Goal: Feedback & Contribution: Leave review/rating

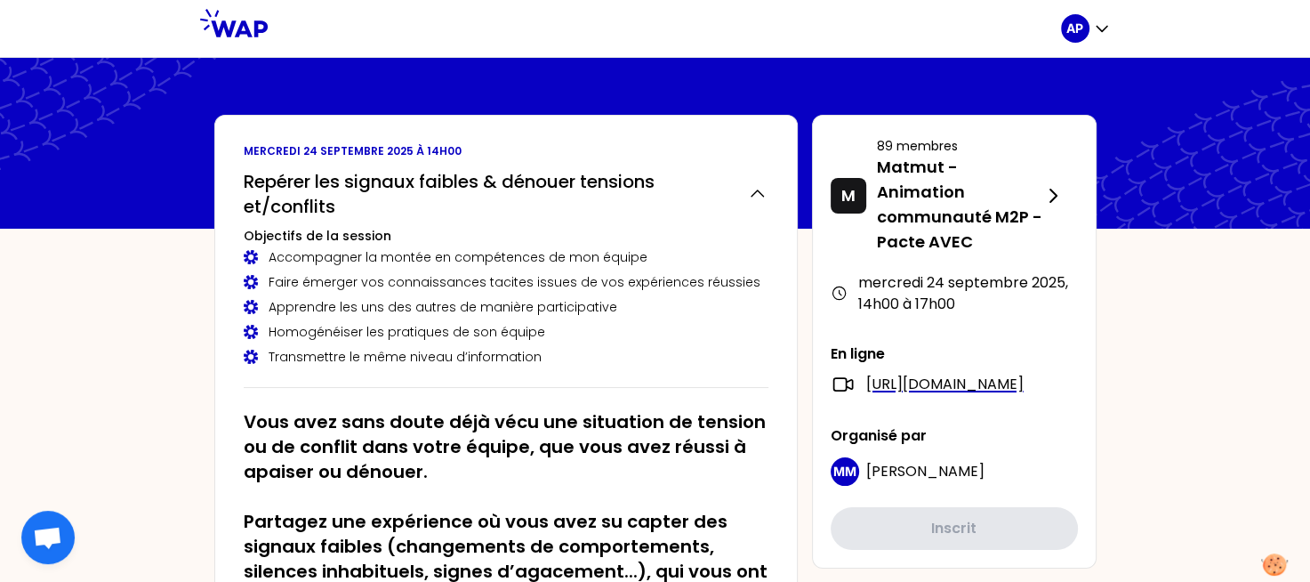
drag, startPoint x: 1306, startPoint y: 107, endPoint x: 1305, endPoint y: 173, distance: 65.8
click at [1305, 173] on icon at bounding box center [1168, 147] width 285 height 178
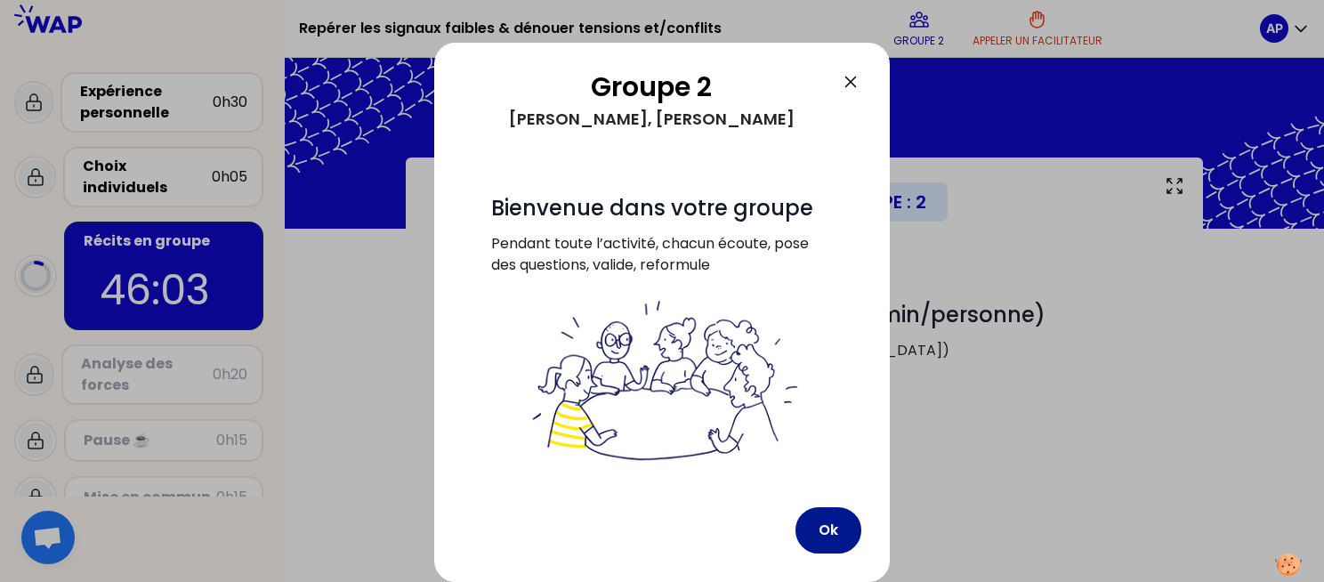
click at [818, 518] on button "Ok" at bounding box center [828, 530] width 66 height 46
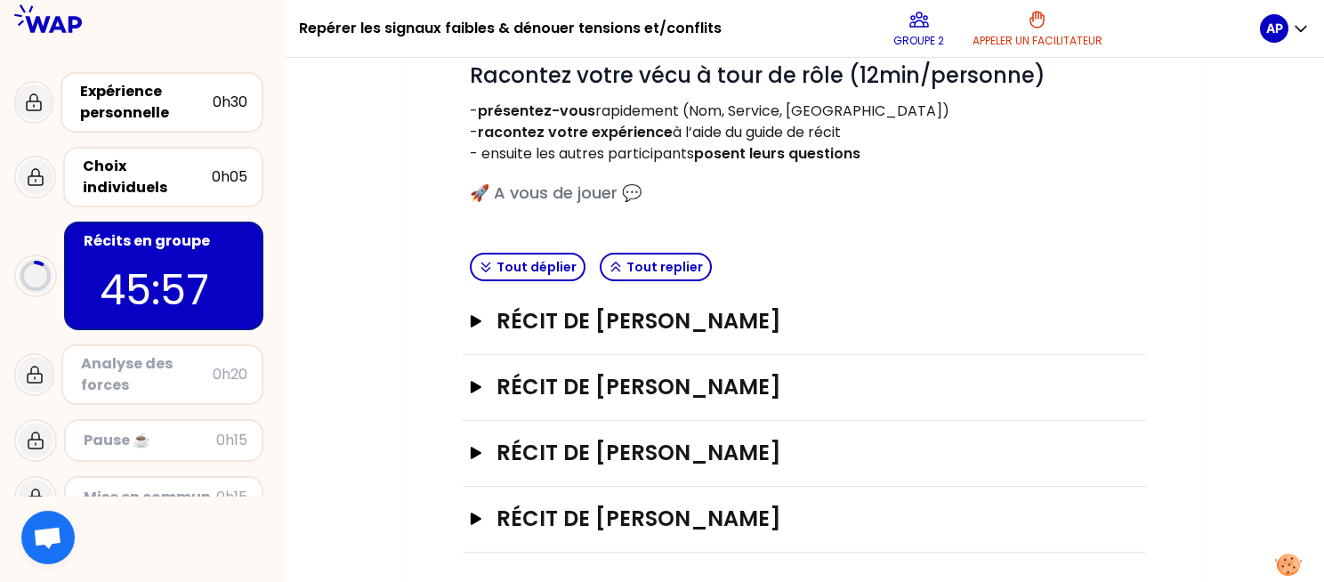
scroll to position [242, 0]
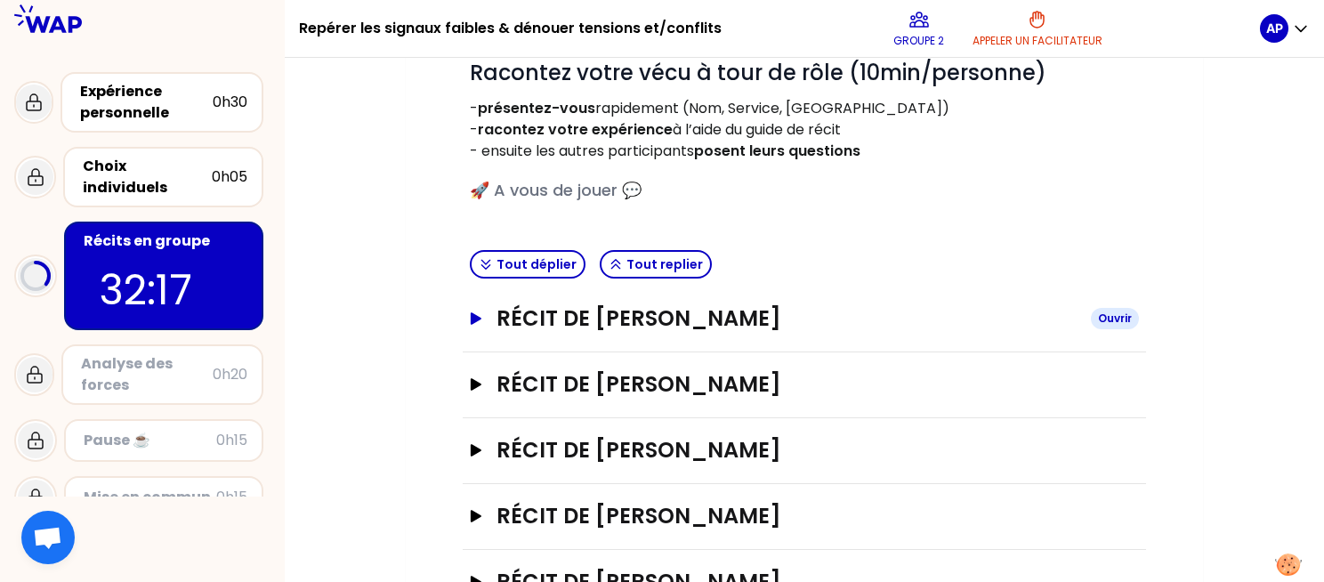
click at [479, 322] on icon "button" at bounding box center [476, 318] width 14 height 12
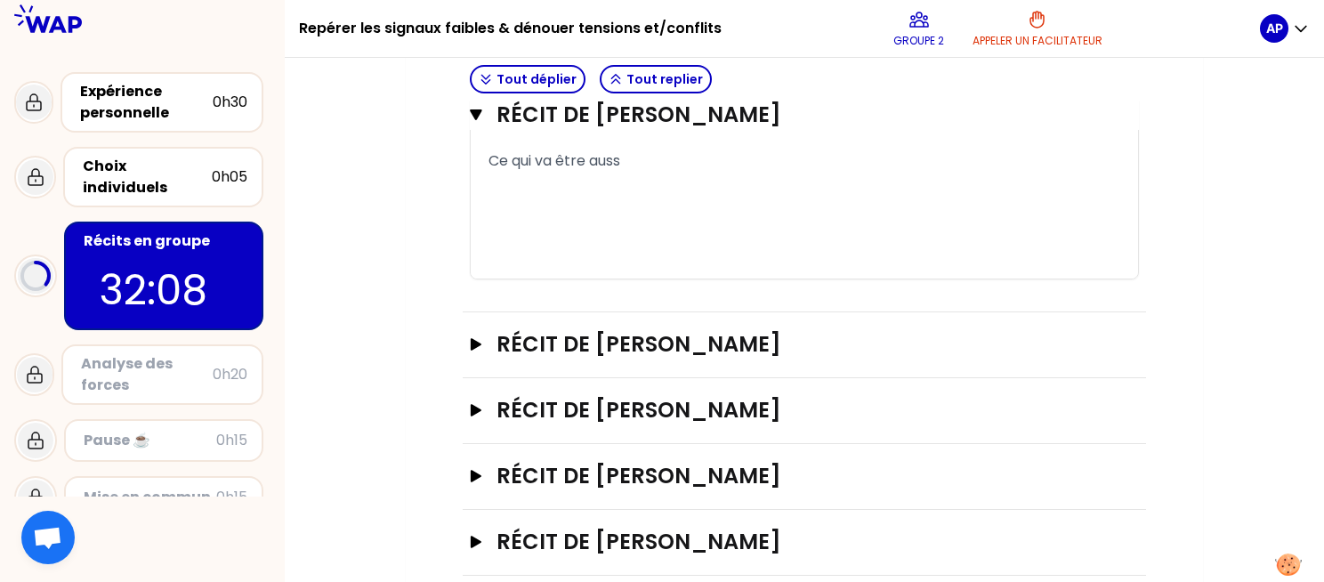
scroll to position [1543, 0]
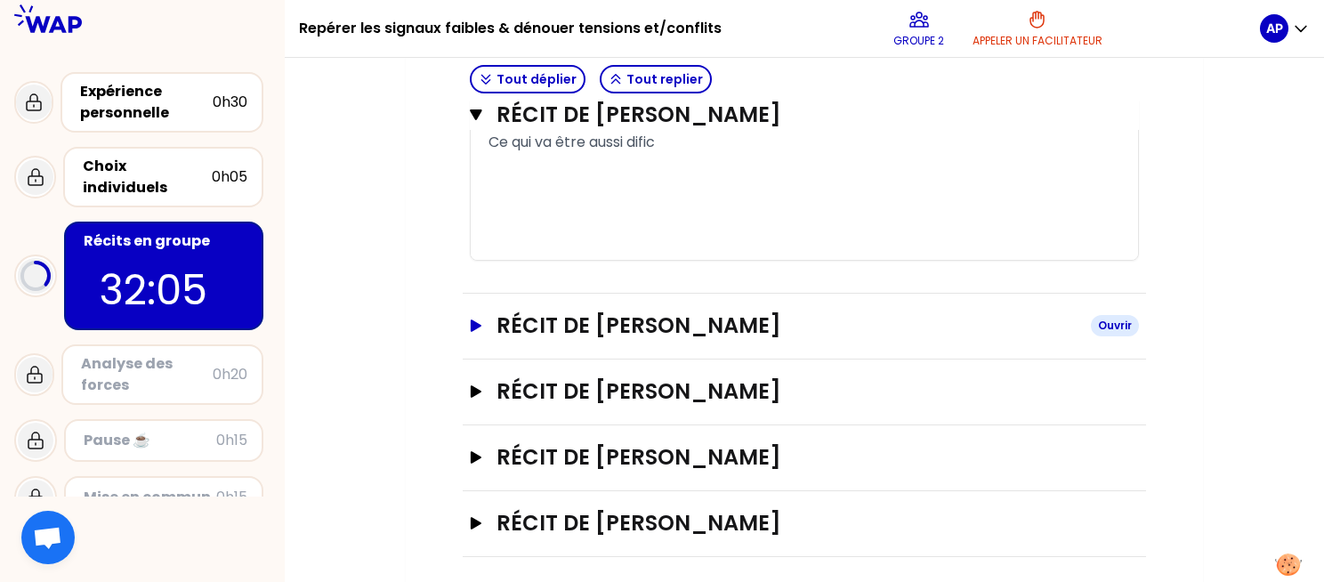
click at [479, 332] on icon "button" at bounding box center [476, 325] width 14 height 12
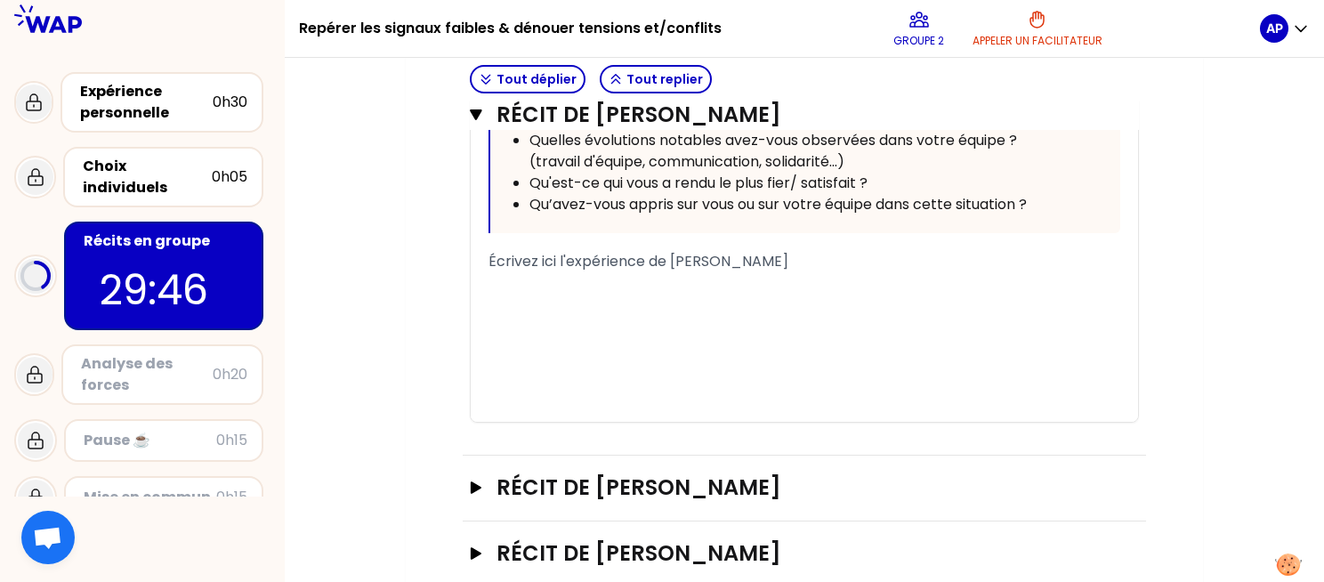
scroll to position [2547, 0]
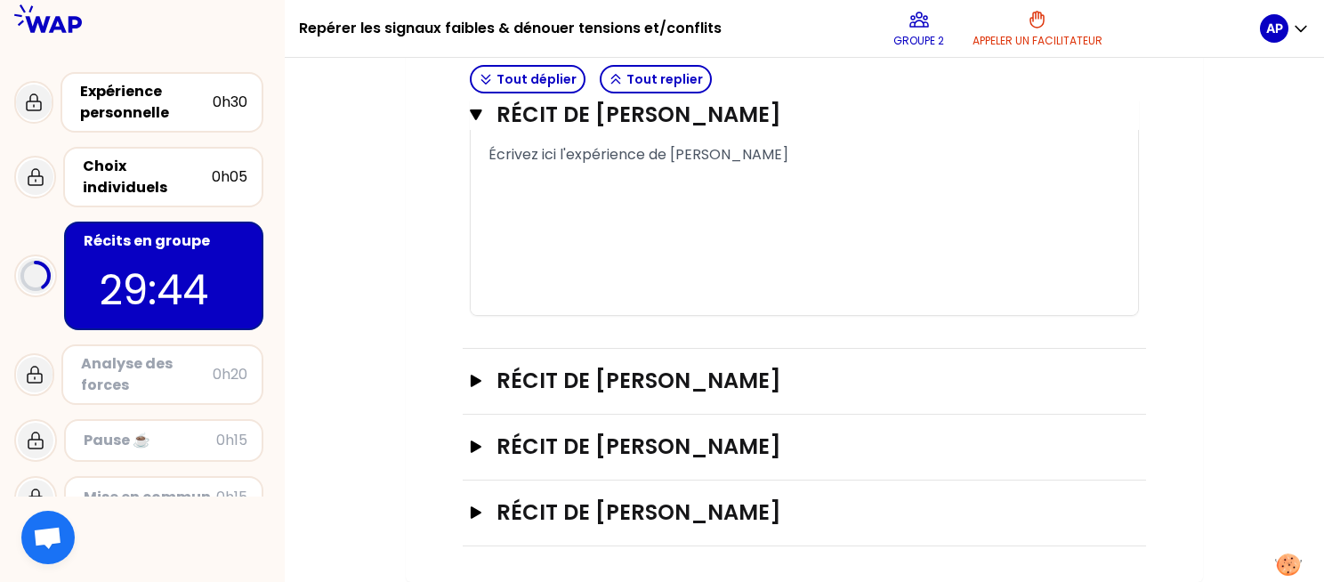
click at [698, 157] on span "Écrivez ici l'expérience de [PERSON_NAME]" at bounding box center [638, 154] width 300 height 20
click at [649, 156] on span "Écrivez ici l'expérience de [PERSON_NAME]" at bounding box center [638, 154] width 300 height 20
click at [796, 150] on div "Écrivez ici l'expérience de [PERSON_NAME]" at bounding box center [804, 154] width 632 height 21
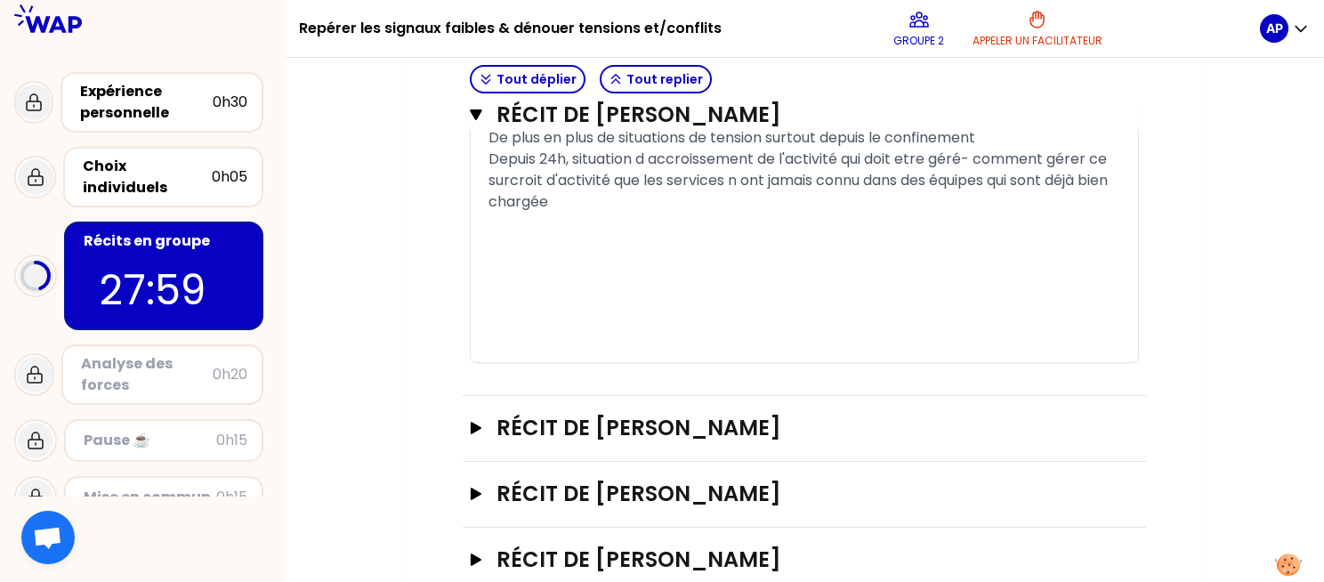
click at [576, 176] on span "Depuis 24h, situation d accroissement de l'activité qui doit etre géré- comment…" at bounding box center [799, 180] width 623 height 63
click at [629, 230] on div "﻿" at bounding box center [804, 223] width 632 height 21
click at [597, 213] on div "Depuis 24h, la situation d accroissement de l'activité qui doit etre géré- comm…" at bounding box center [804, 181] width 632 height 64
click at [985, 181] on span "Depuis 24h, la situation d accroissement de l'activité qui doit etre géré- comm…" at bounding box center [796, 180] width 616 height 63
click at [703, 213] on div "Depuis 24h, la situation d accroissement de l'activité qui doit etre gérée- com…" at bounding box center [804, 181] width 632 height 64
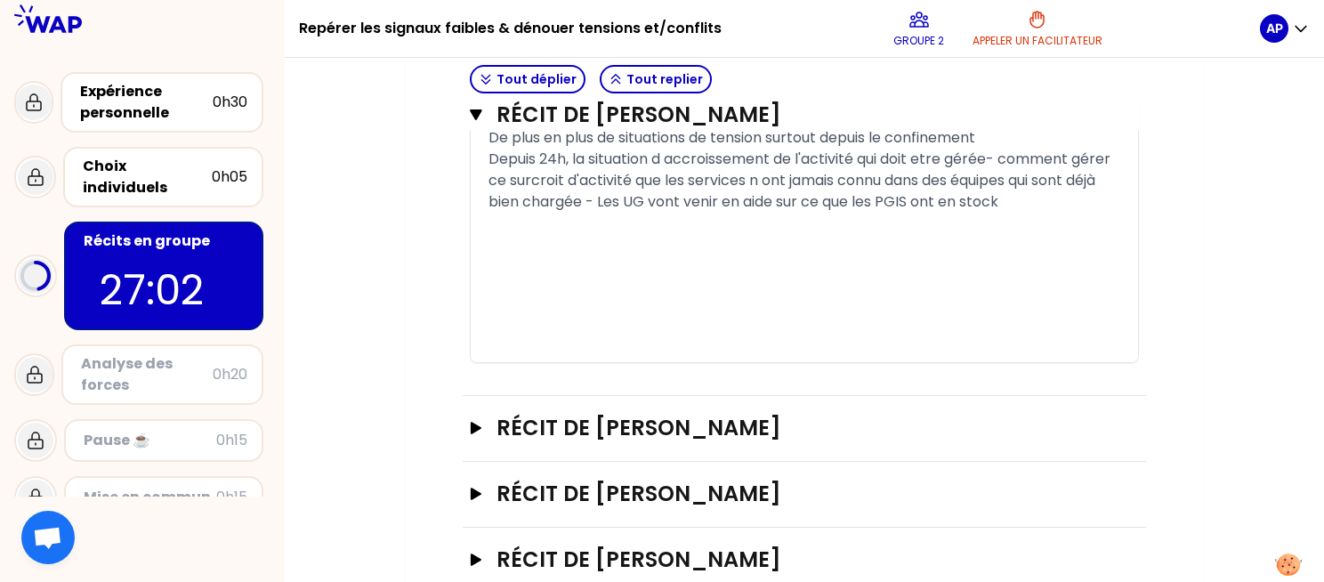
click at [881, 212] on span "Depuis 24h, la situation d accroissement de l'activité qui doit etre gérée- com…" at bounding box center [800, 180] width 625 height 63
click at [623, 213] on div "Depuis 24h, la situation d accroissement de l'activité qui doit etre gérée- com…" at bounding box center [804, 181] width 632 height 64
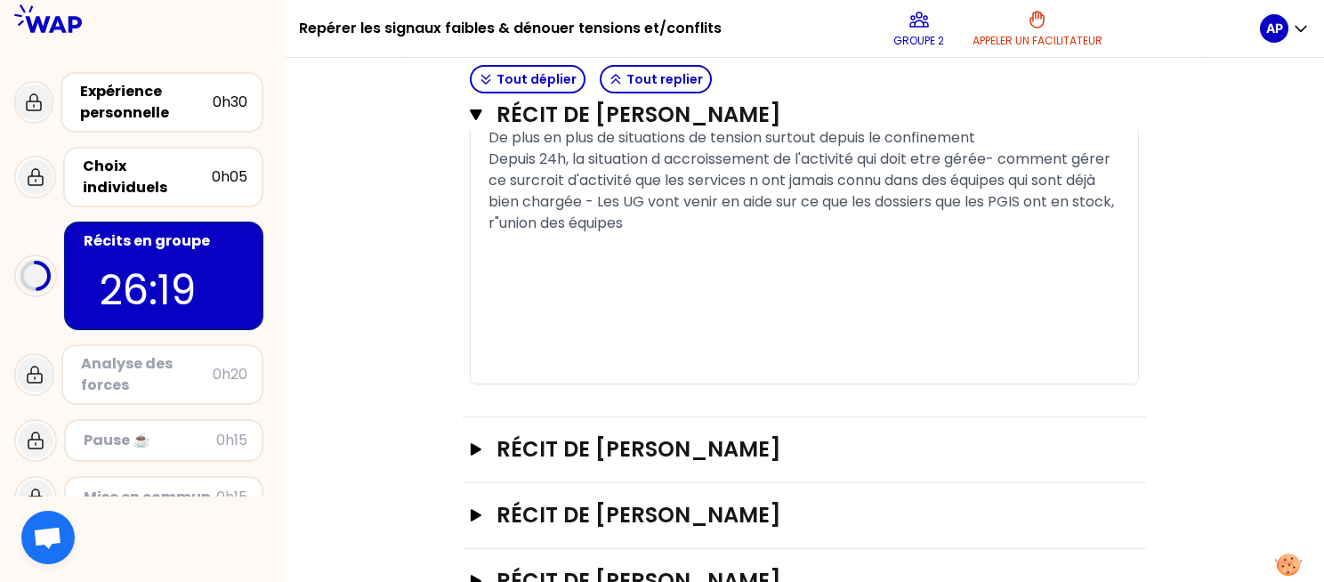
click at [502, 233] on span "r"union des équipes" at bounding box center [555, 223] width 134 height 20
click at [645, 234] on div "réunion des équipes" at bounding box center [804, 223] width 632 height 21
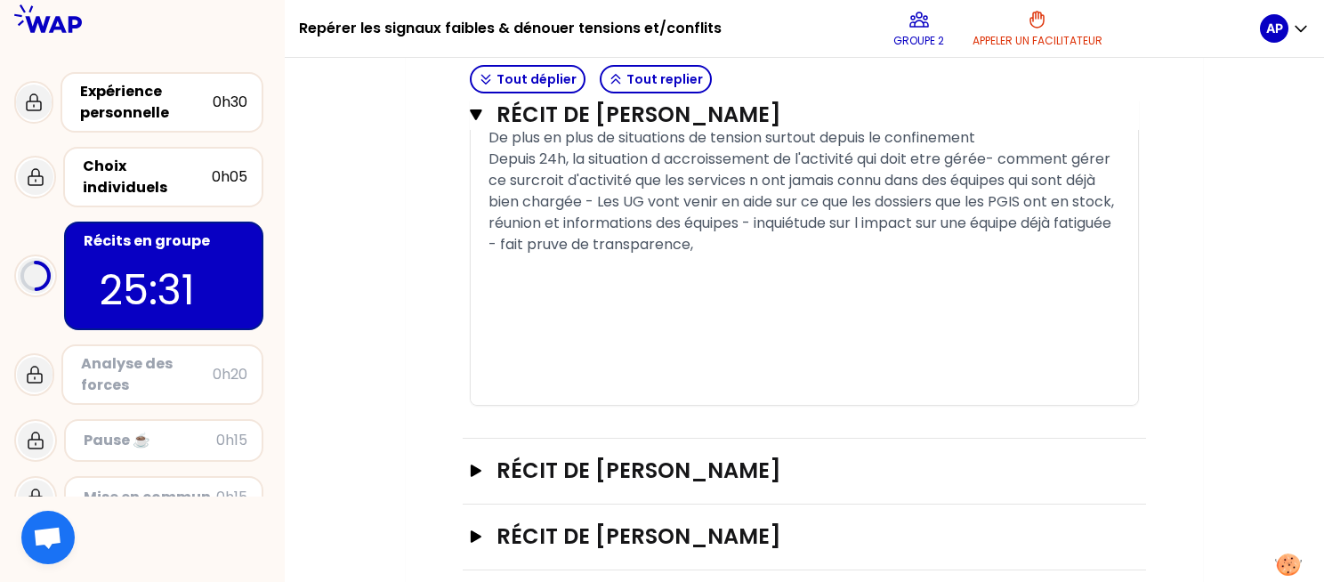
click at [605, 254] on span "réunion et informations des équipes - inquiétude sur l impact sur une équipe dé…" at bounding box center [801, 234] width 626 height 42
click at [801, 255] on div "réunion et informations des équipes - inquiétude sur l impact sur une équipe dé…" at bounding box center [804, 234] width 632 height 43
click at [584, 254] on span "réunion et informations des équipes - inquiétude sur l impact sur une équipe dé…" at bounding box center [801, 234] width 626 height 42
click at [936, 255] on div "réunion et informations des équipes - inquiétude sur l impact sur une équipe dé…" at bounding box center [804, 234] width 632 height 43
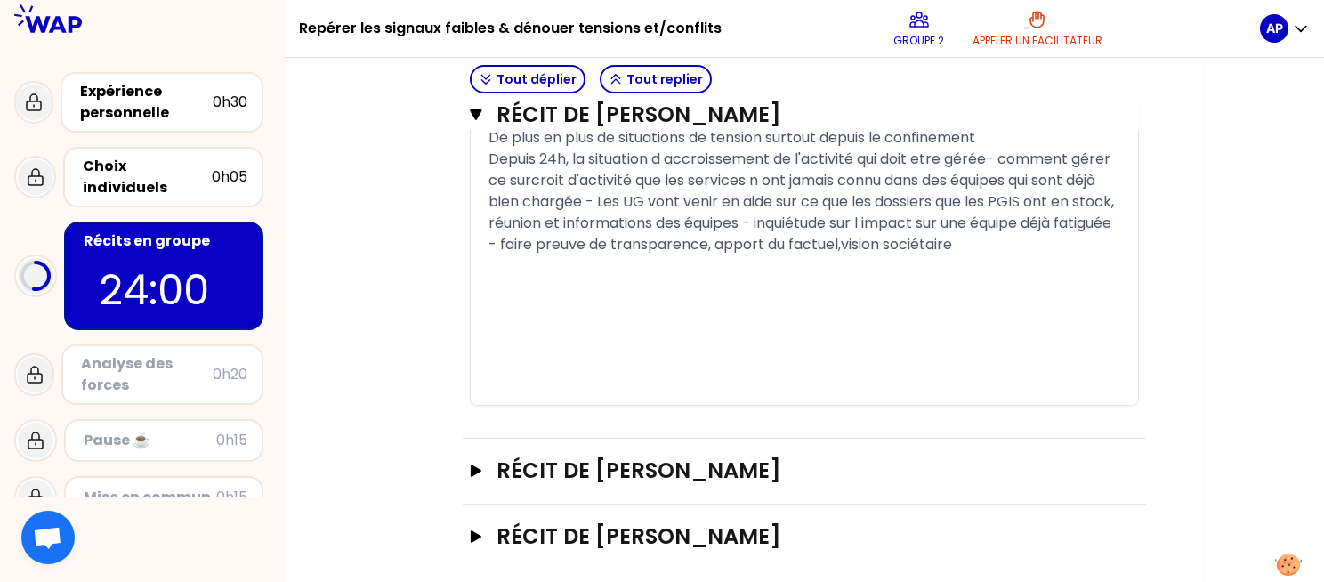
click at [907, 254] on span "réunion et informations des équipes - inquiétude sur l impact sur une équipe dé…" at bounding box center [801, 234] width 626 height 42
click at [1043, 255] on div "réunion et informations des équipes - inquiétude sur l impact sur une équipe dé…" at bounding box center [804, 234] width 632 height 43
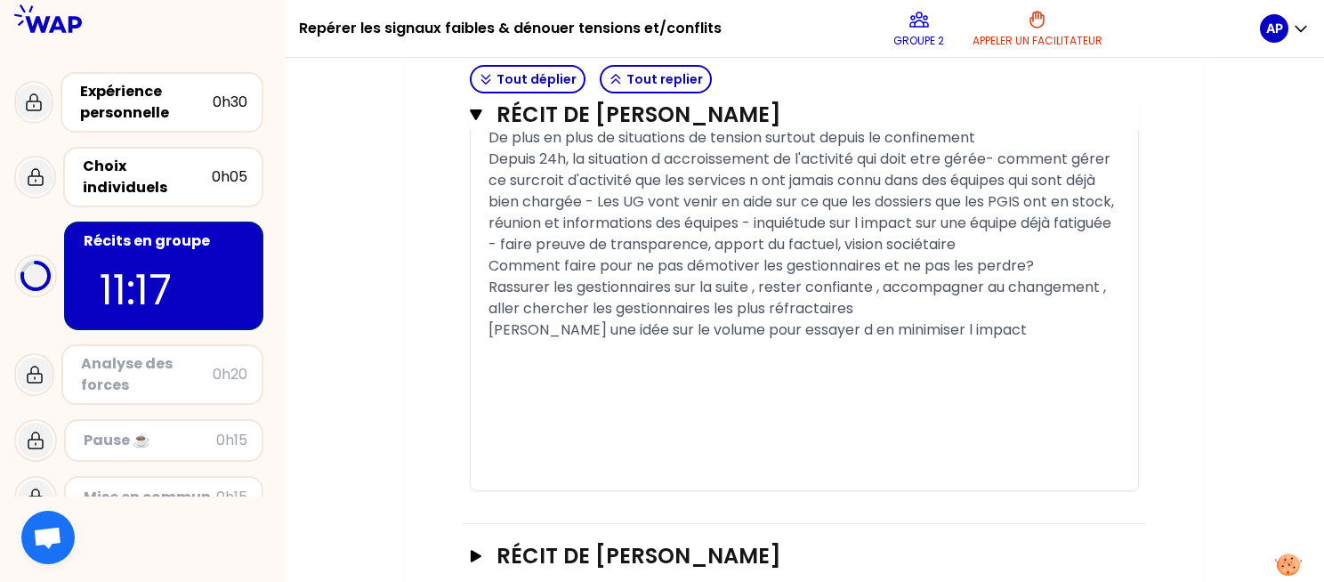
click at [730, 340] on span "[PERSON_NAME] une idée sur le volume pour essayer d en minimiser l impact" at bounding box center [757, 329] width 538 height 20
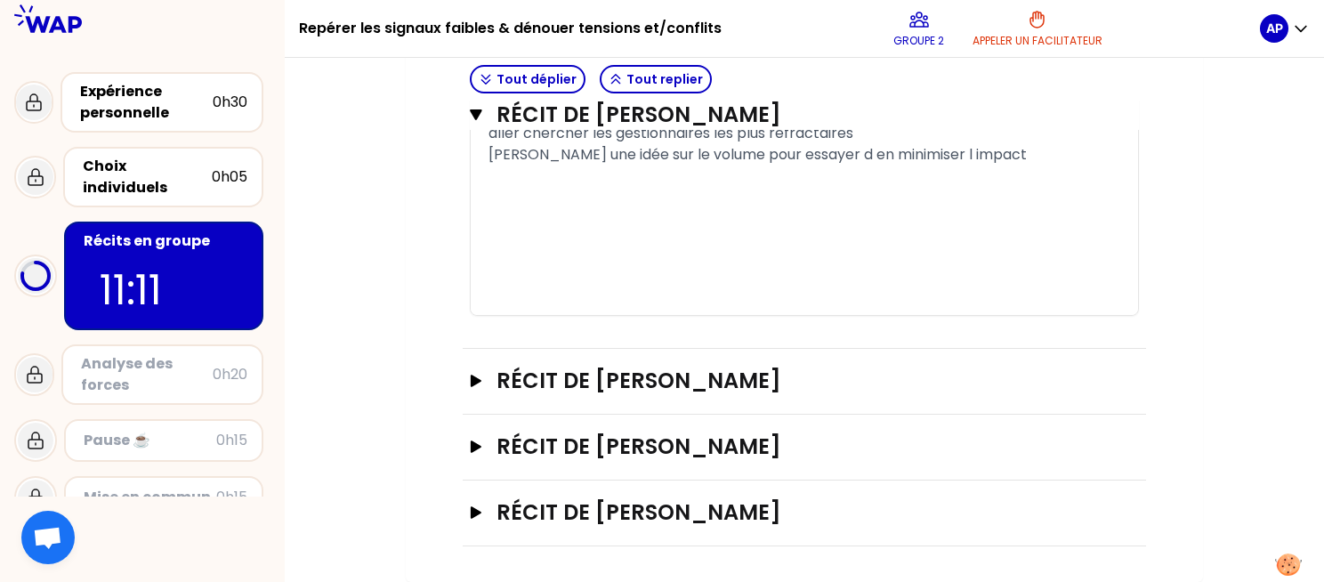
scroll to position [2760, 0]
click at [480, 383] on icon "button" at bounding box center [476, 381] width 14 height 12
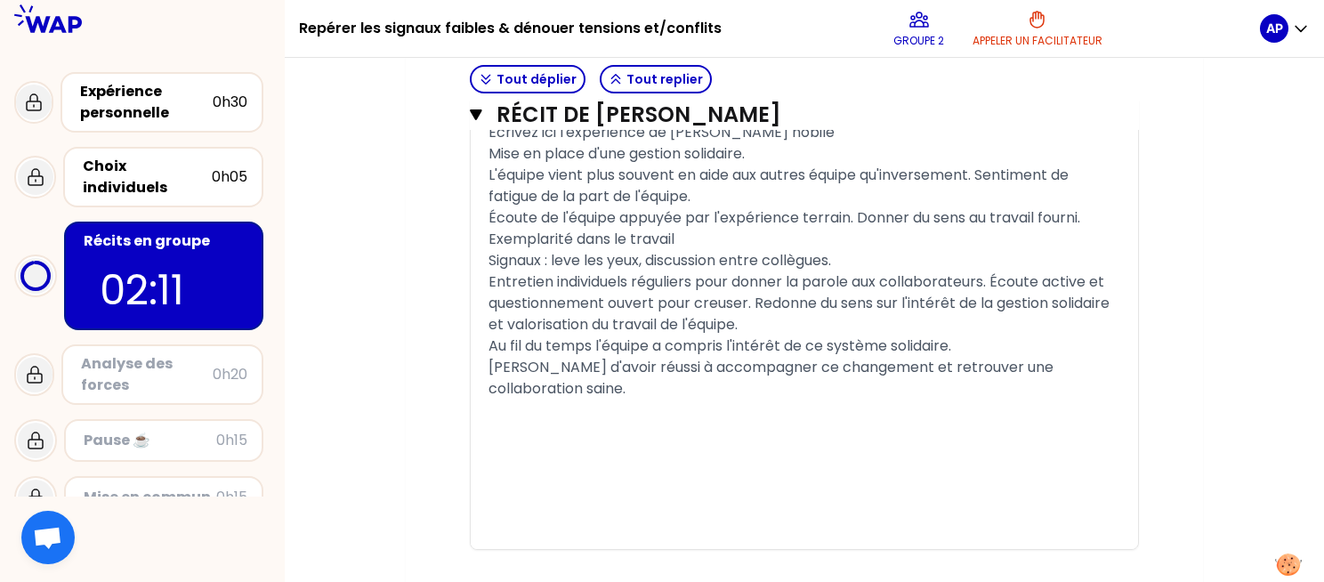
scroll to position [4013, 0]
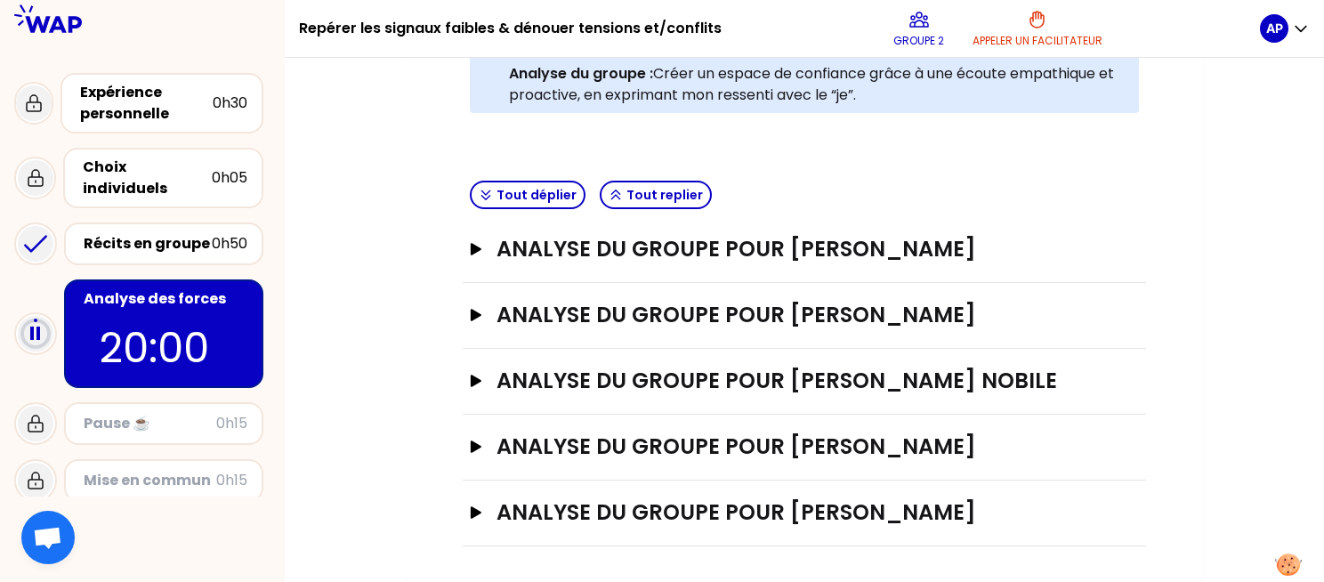
scroll to position [544, 0]
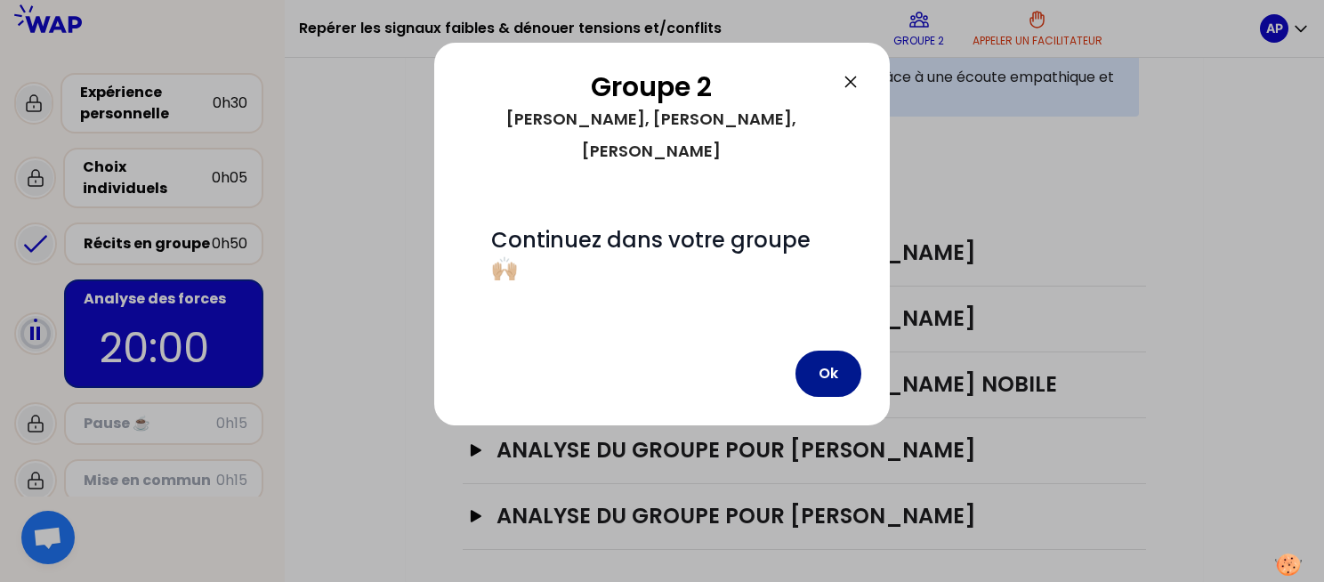
click at [815, 350] on button "Ok" at bounding box center [828, 373] width 66 height 46
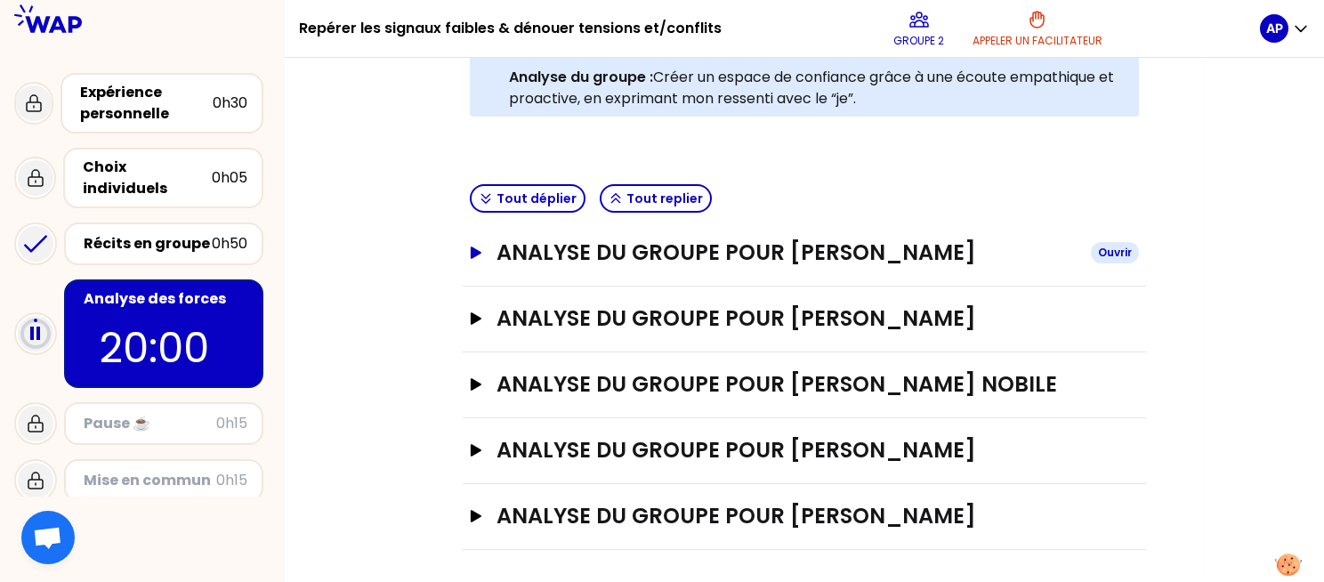
click at [472, 254] on icon "button" at bounding box center [476, 252] width 11 height 12
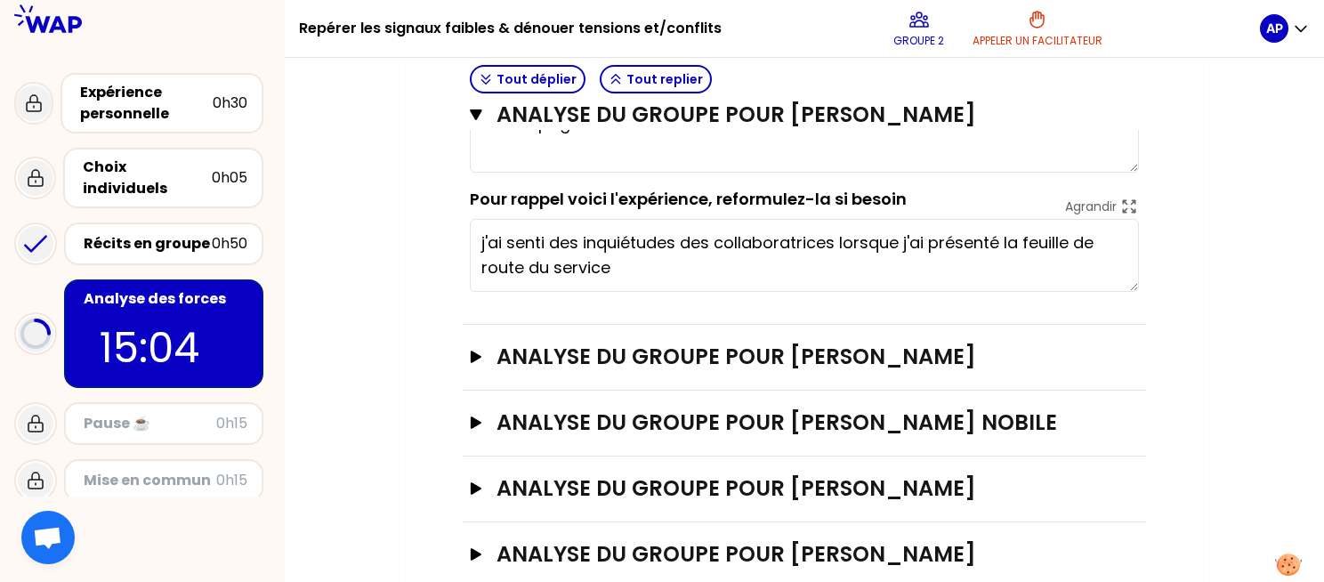
scroll to position [796, 0]
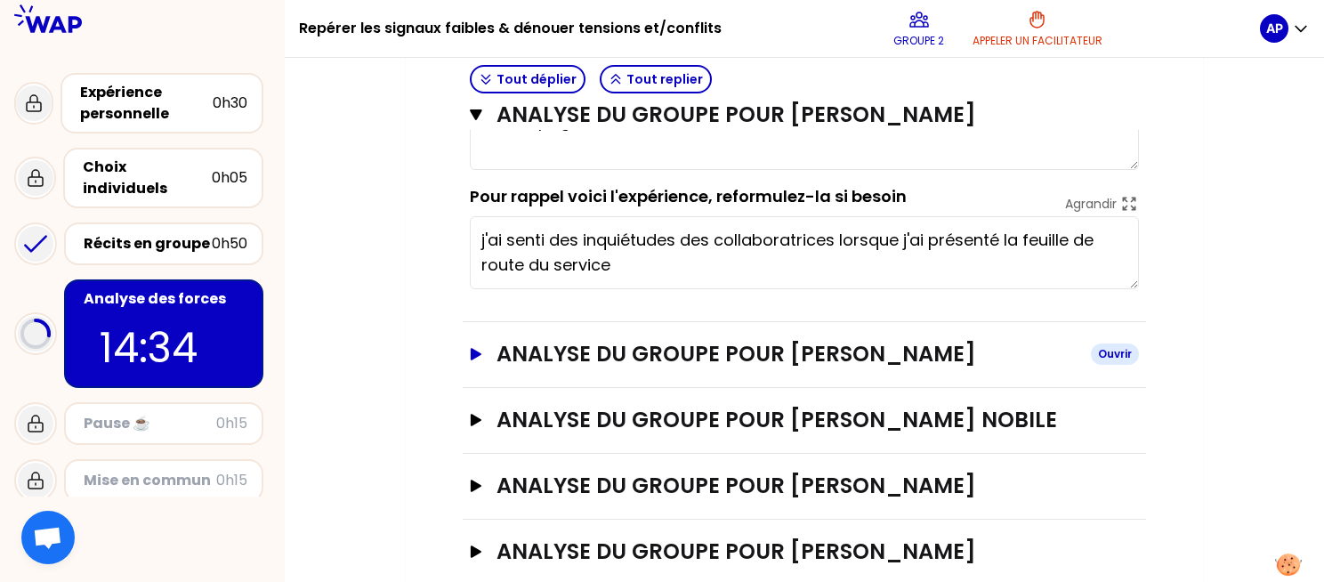
click at [482, 356] on icon "button" at bounding box center [476, 354] width 14 height 12
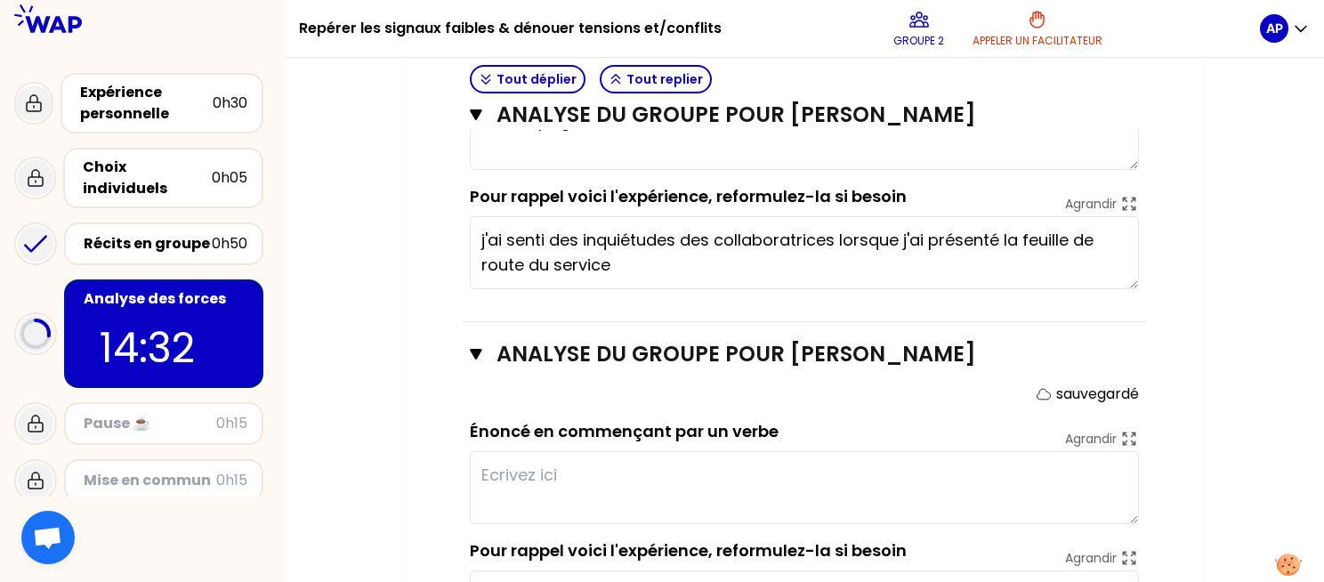
click at [573, 474] on textarea at bounding box center [804, 487] width 669 height 73
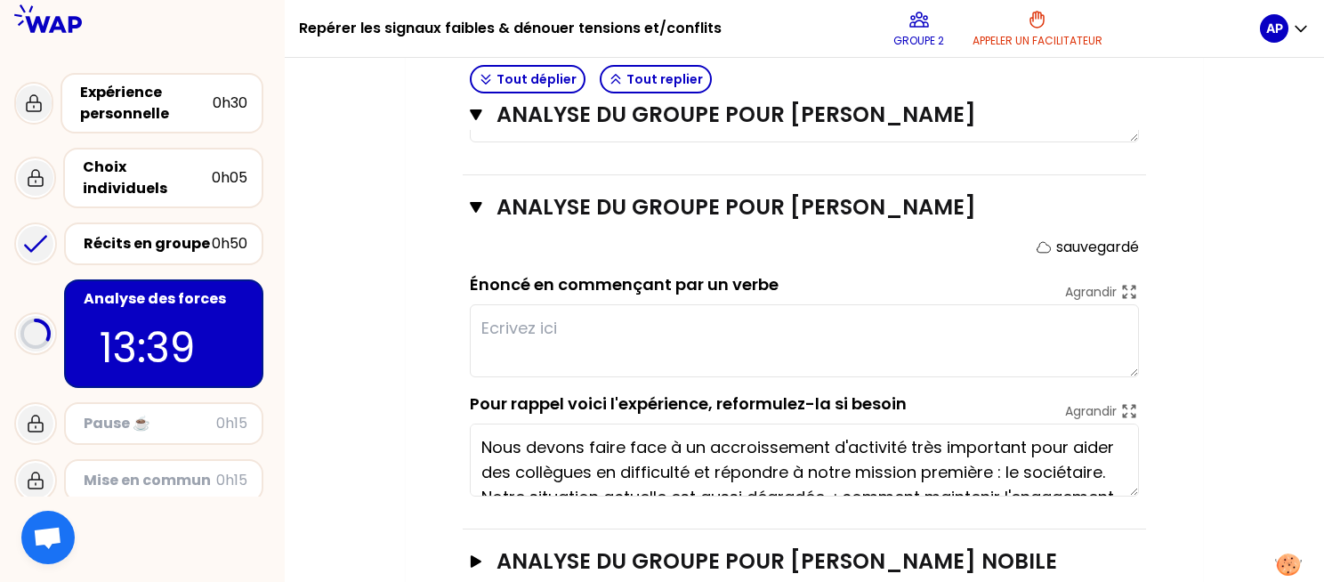
scroll to position [947, 0]
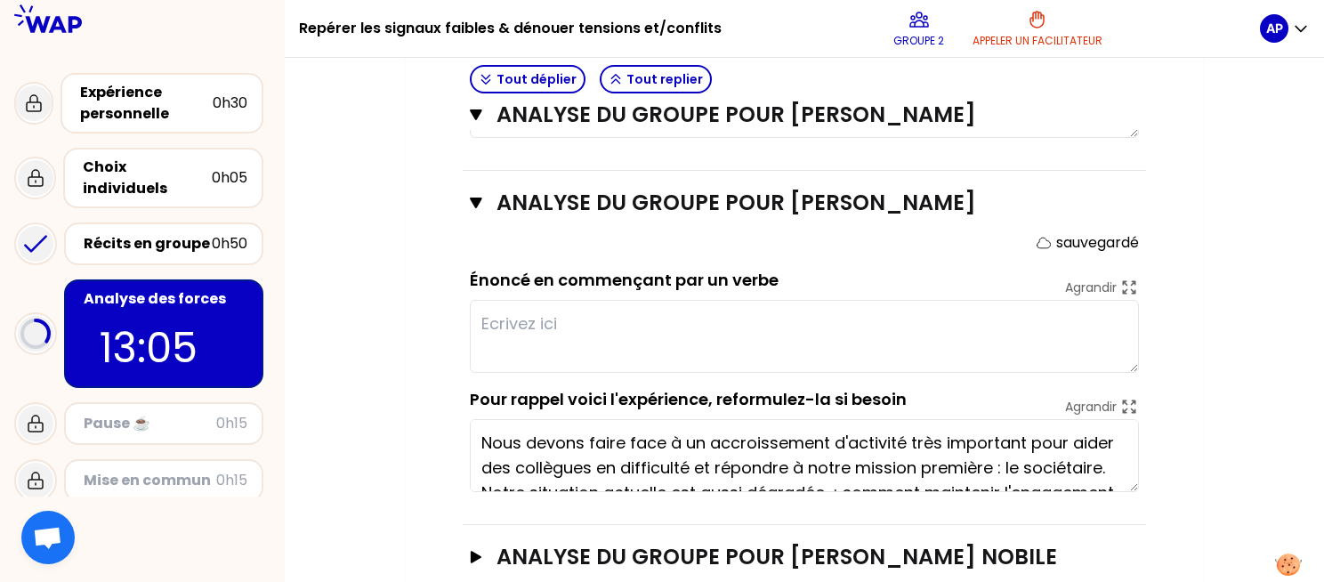
click at [606, 322] on textarea at bounding box center [804, 336] width 669 height 73
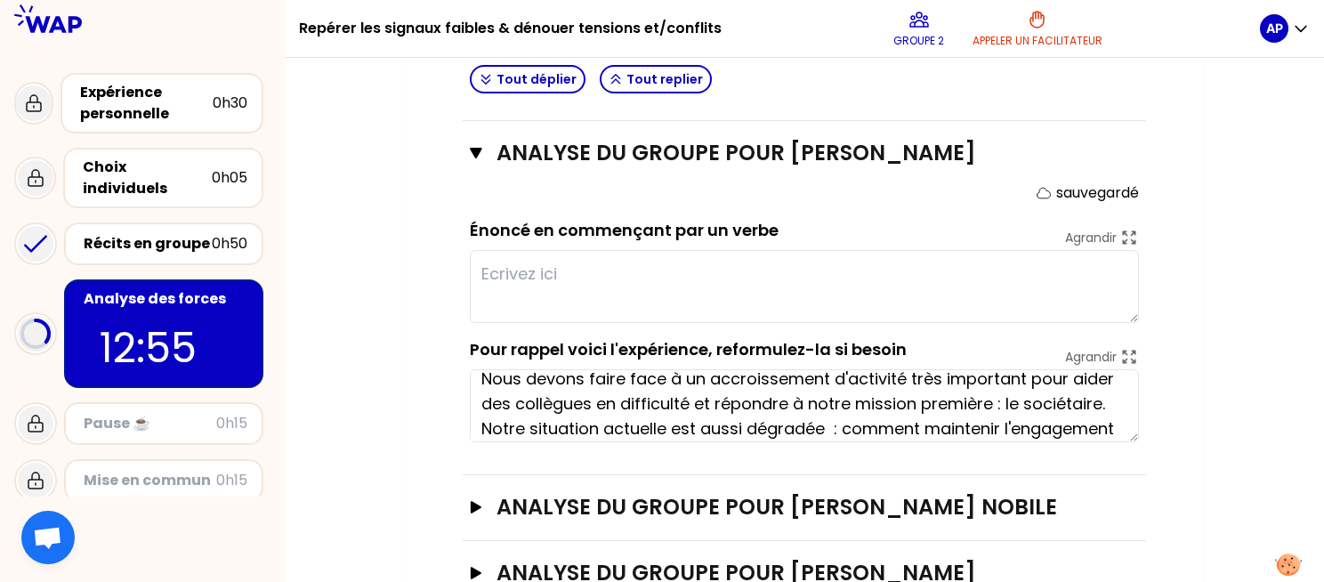
scroll to position [0, 0]
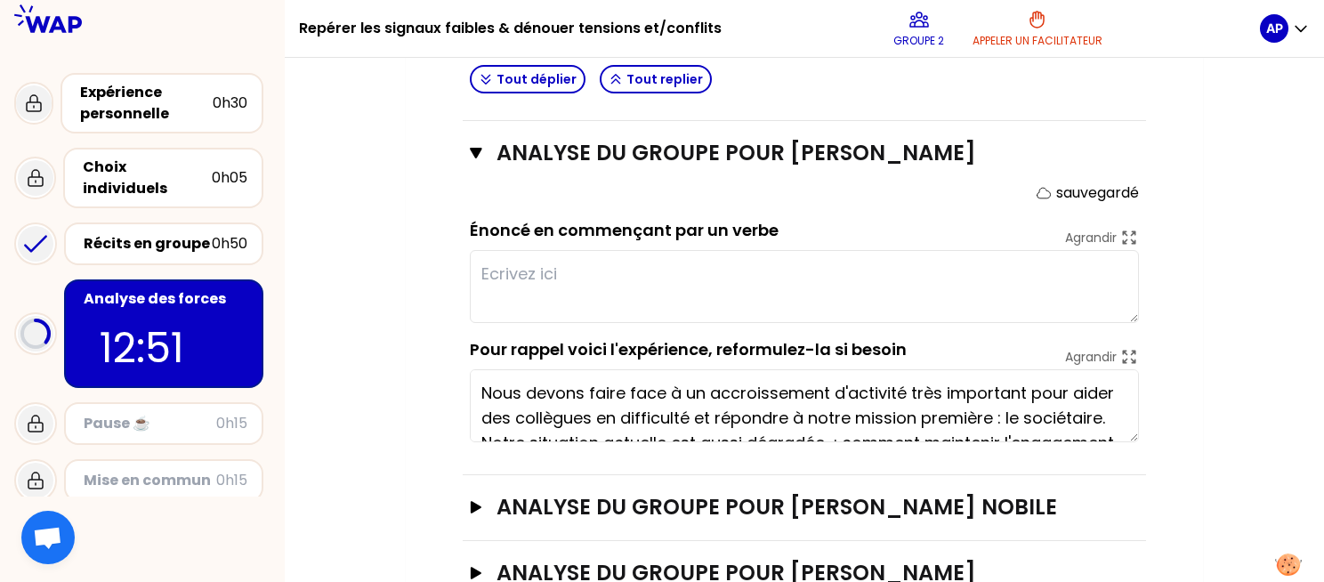
type textarea "Accompagner dans la durée."
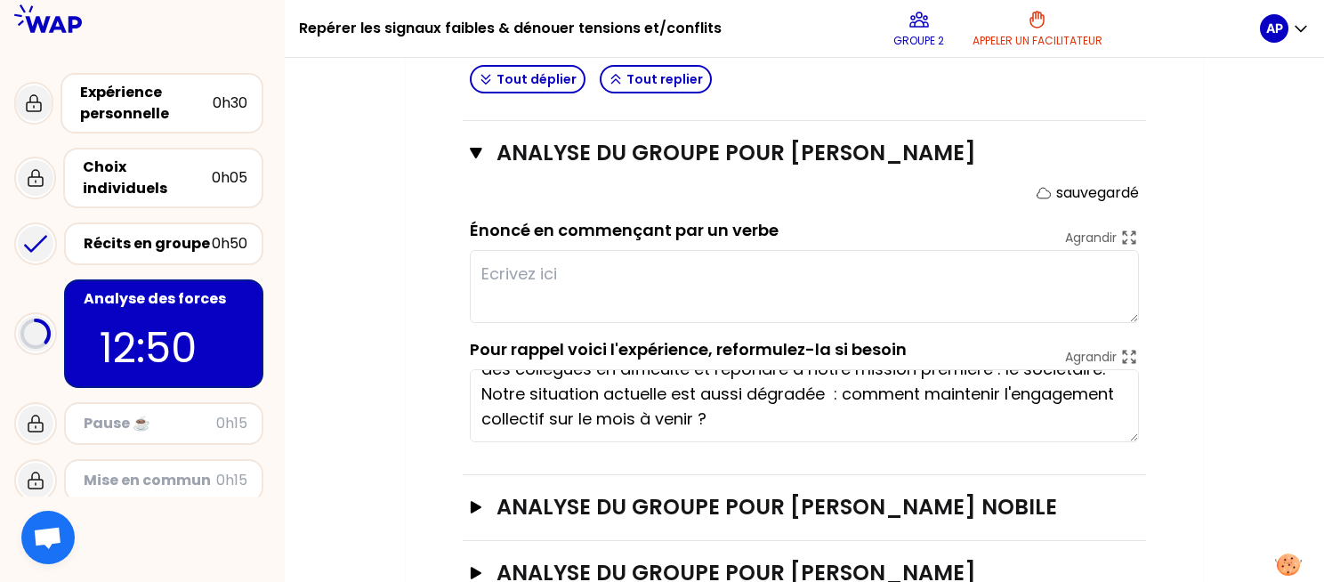
scroll to position [50, 0]
click at [562, 259] on textarea at bounding box center [804, 286] width 669 height 73
click at [774, 272] on textarea "Rassurer expliquer et contextualiser" at bounding box center [804, 286] width 669 height 73
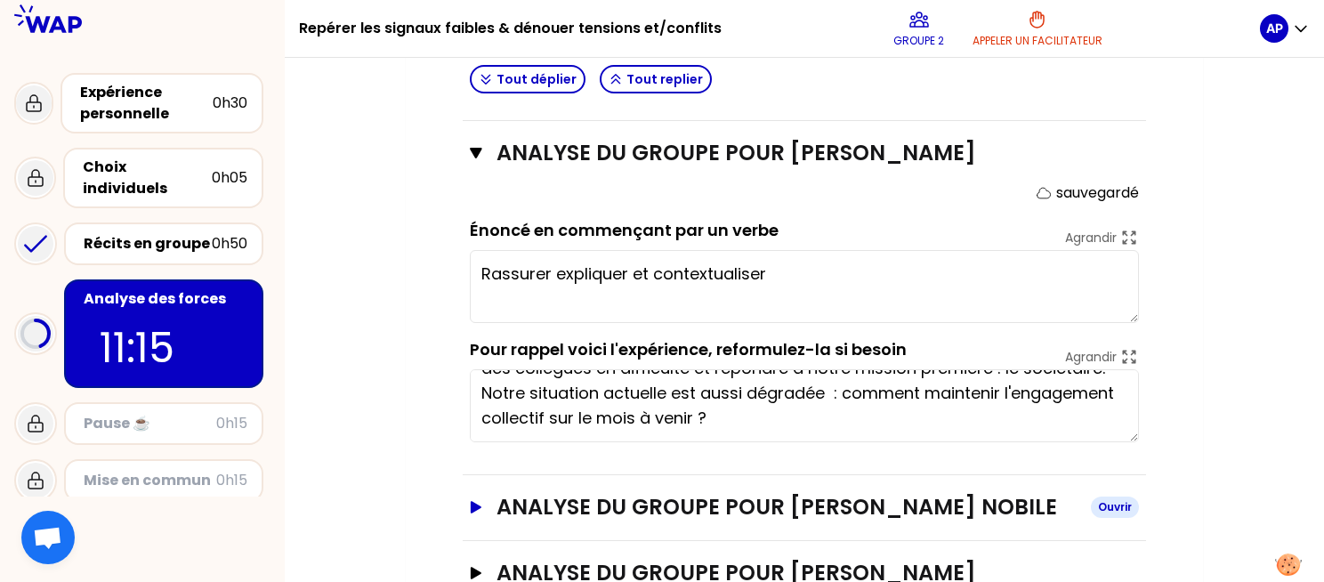
type textarea "Rassurer expliquer et contextualiser"
click at [470, 501] on icon "button" at bounding box center [476, 507] width 14 height 12
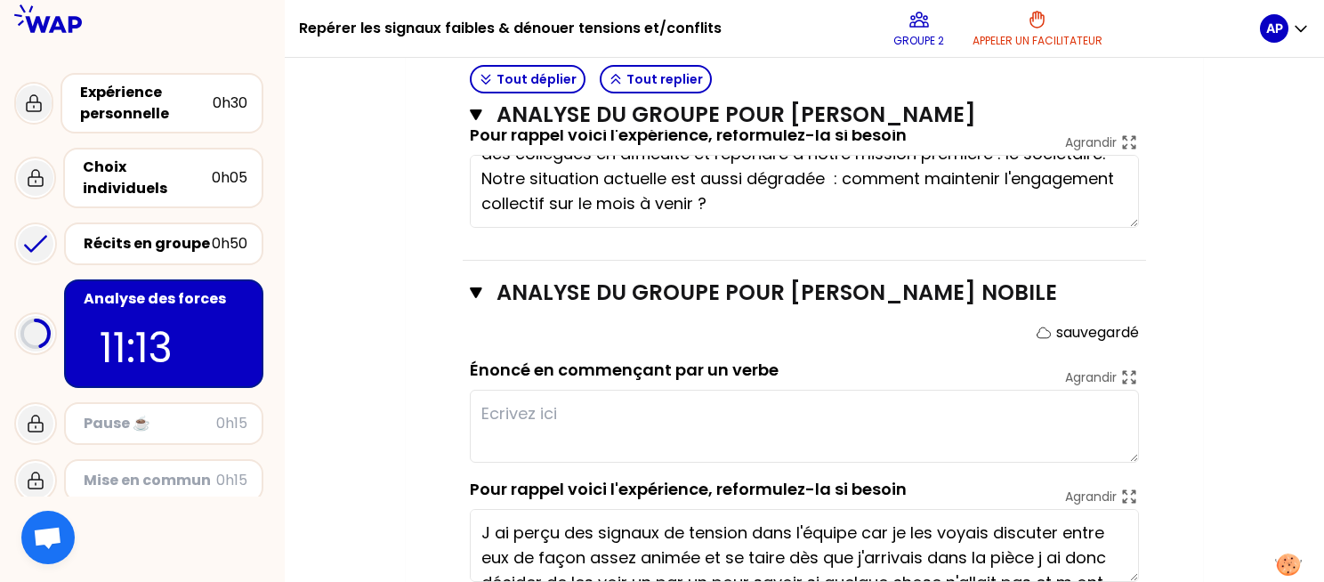
scroll to position [1214, 0]
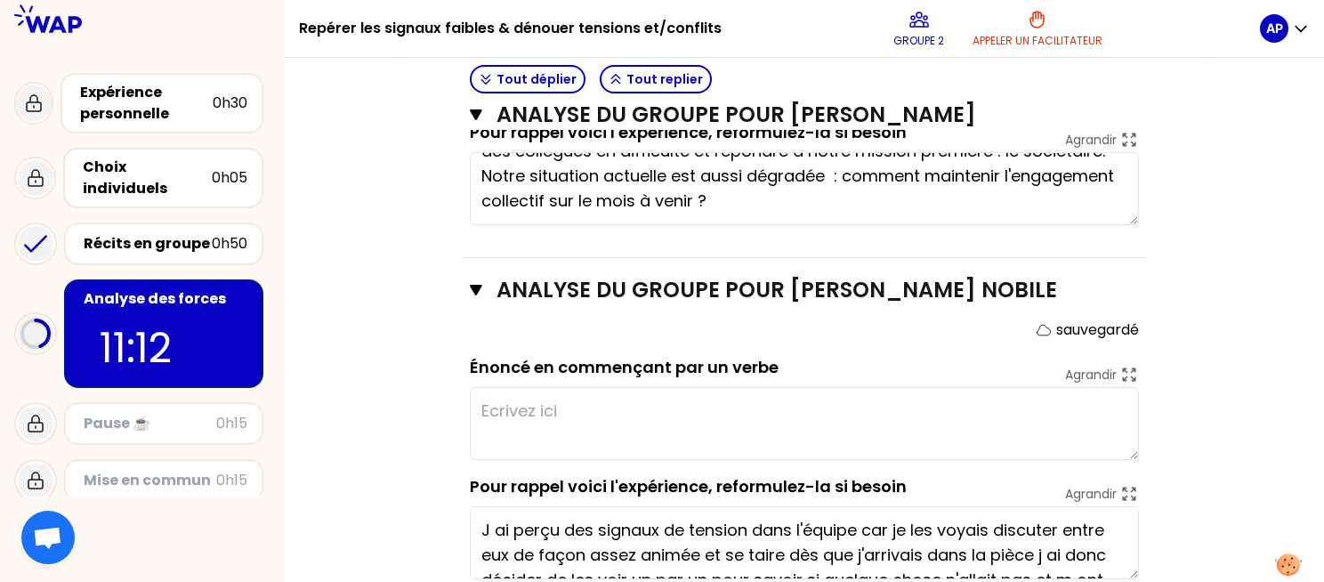
click at [734, 422] on textarea at bounding box center [804, 423] width 669 height 73
type textarea "ë"
click at [874, 196] on textarea "Nous devons faire face à un accroissement d'activité très important pour aider …" at bounding box center [804, 188] width 669 height 73
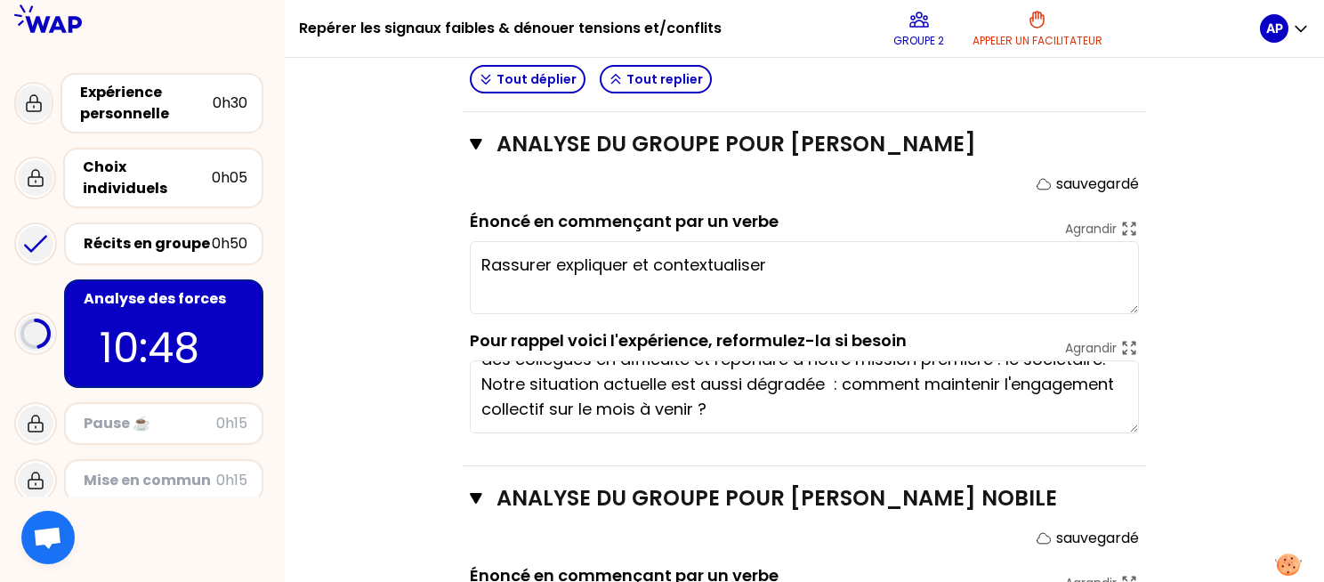
scroll to position [997, 0]
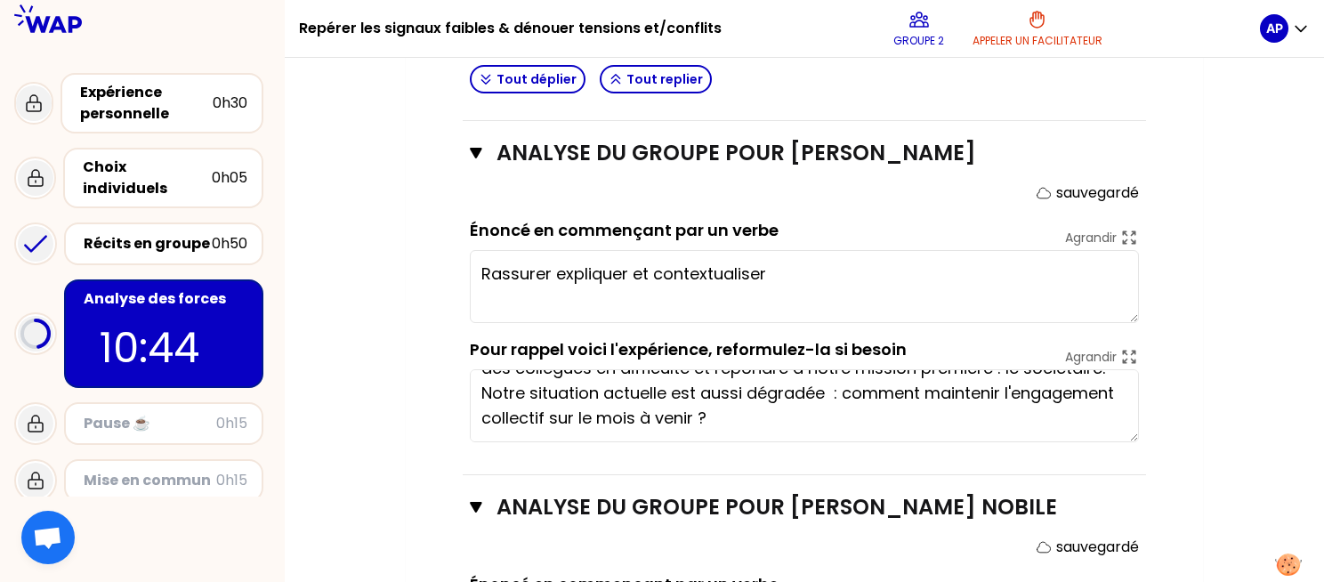
click at [825, 270] on textarea "Rassurer expliquer et contextualiser" at bounding box center [804, 286] width 669 height 73
type textarea "Être partenaire dans la difficulté"
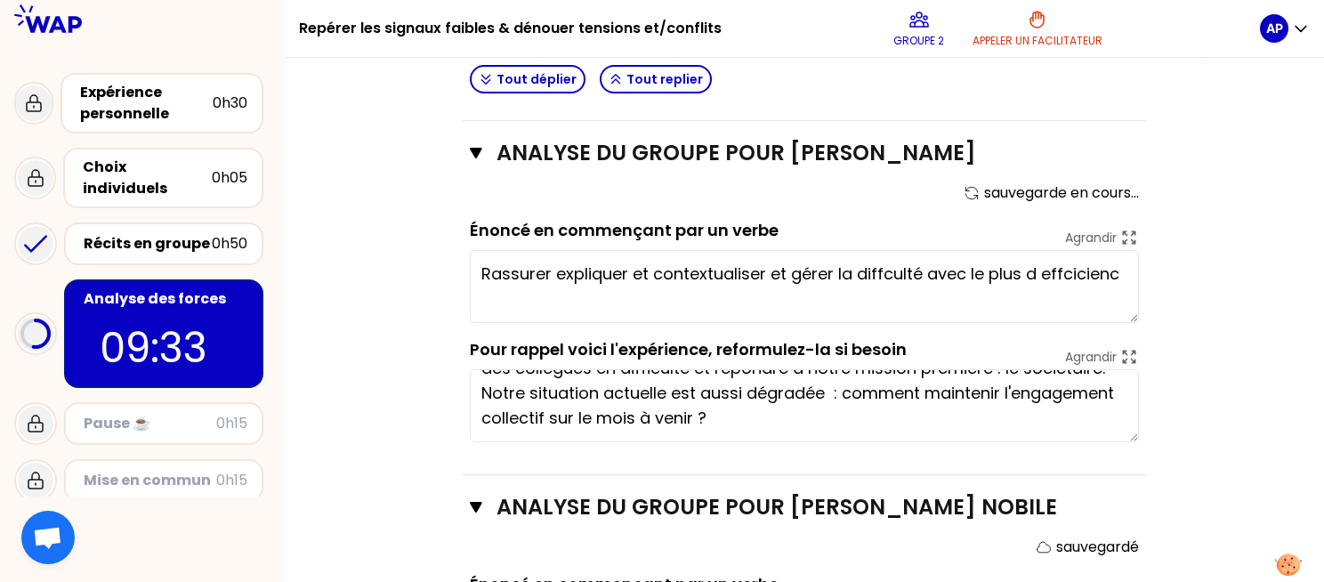
type textarea "Rassurer expliquer et contextualiser et gérer la diffculté avec le plus d effci…"
type textarea "Être partenaire dans la difficulté"
type textarea "Rassurer expliquer et contextualiser et gérer la diffculté avec le plus d effic…"
type textarea "Être partenaire dans la difficulté."
click at [895, 266] on textarea "Rassurer expliquer et contextualiser et gérer la diffculté avec le plus d effic…" at bounding box center [804, 286] width 669 height 73
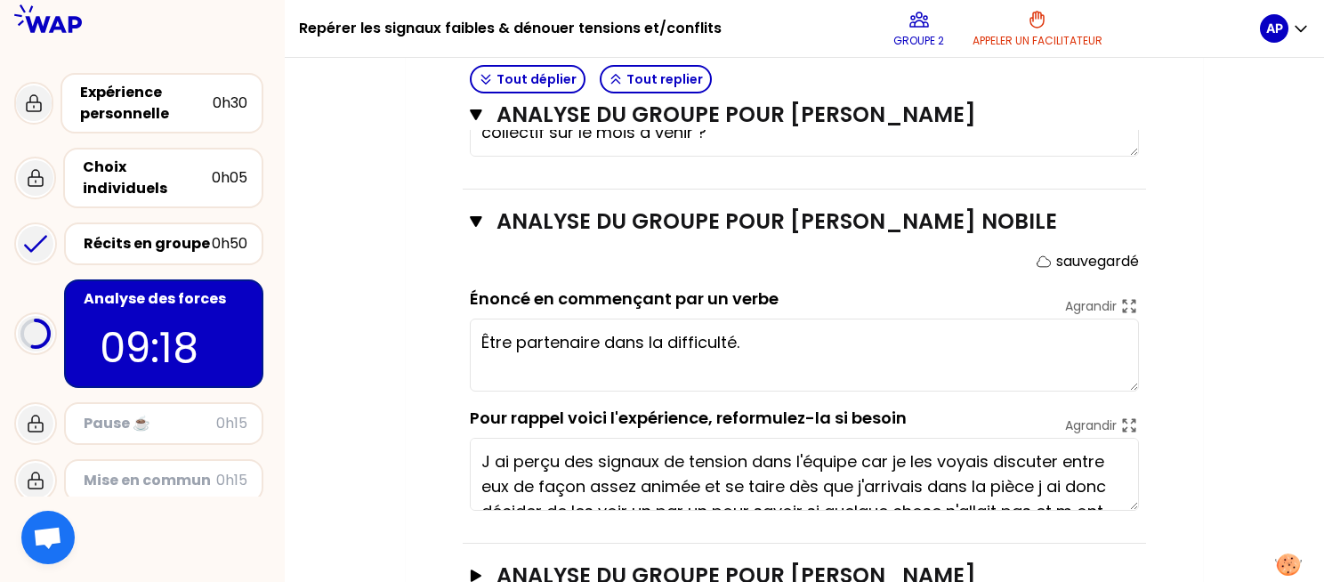
scroll to position [1325, 0]
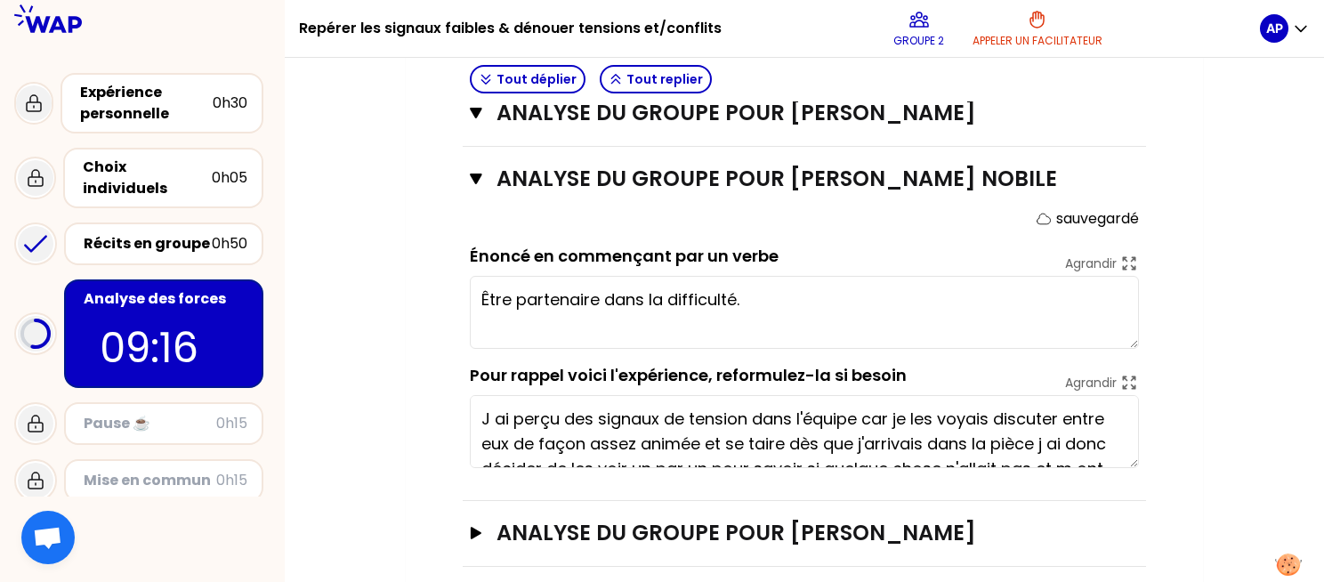
type textarea "Rassurer expliquer et contextualiser et gérer la difficulté avec le plus d effi…"
click at [785, 304] on textarea "Être partenaire dans la difficulté." at bounding box center [804, 312] width 669 height 73
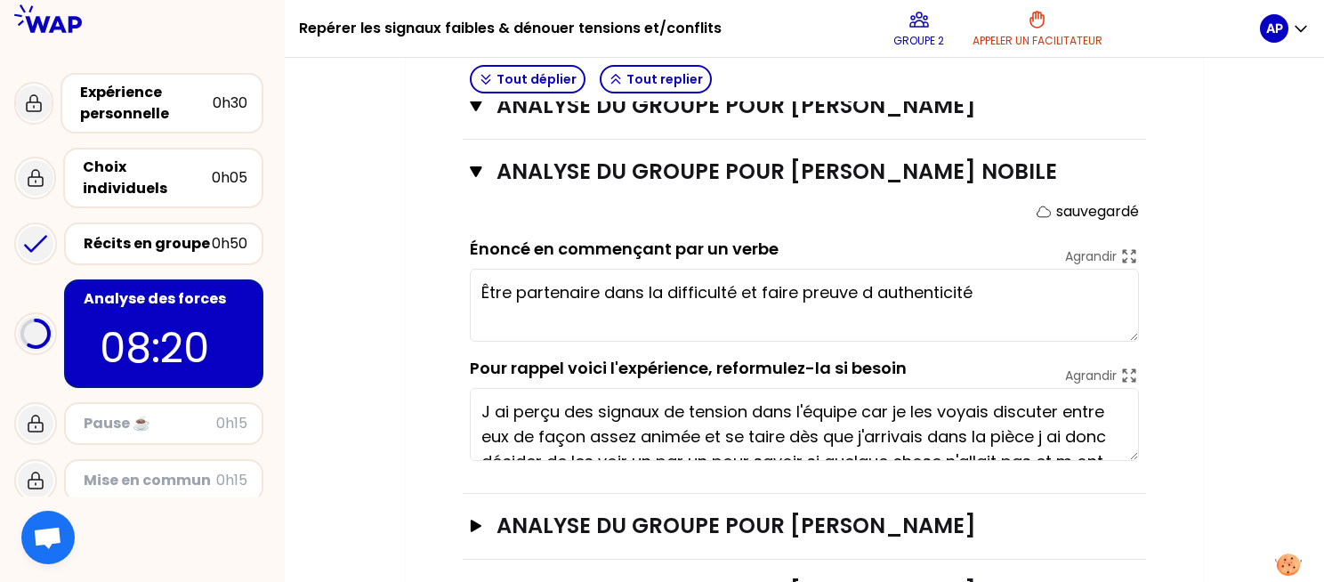
scroll to position [1341, 0]
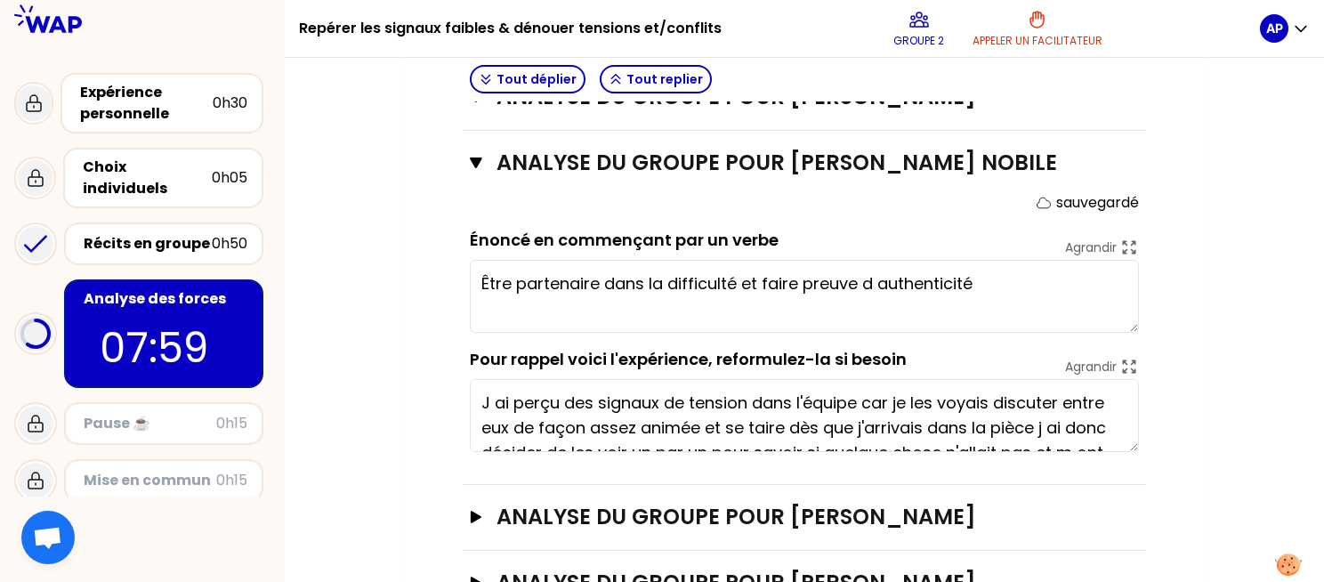
type textarea "Être partenaire dans la difficulté et faire preuve d authenticité"
click at [477, 511] on icon "button" at bounding box center [476, 517] width 11 height 12
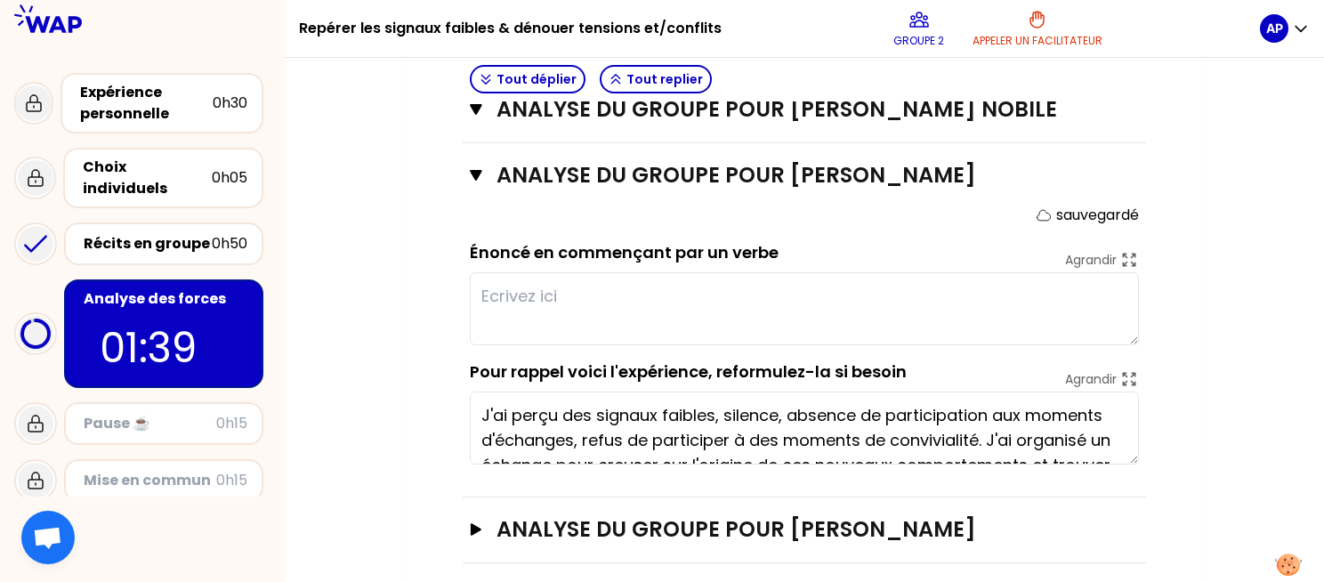
scroll to position [1694, 0]
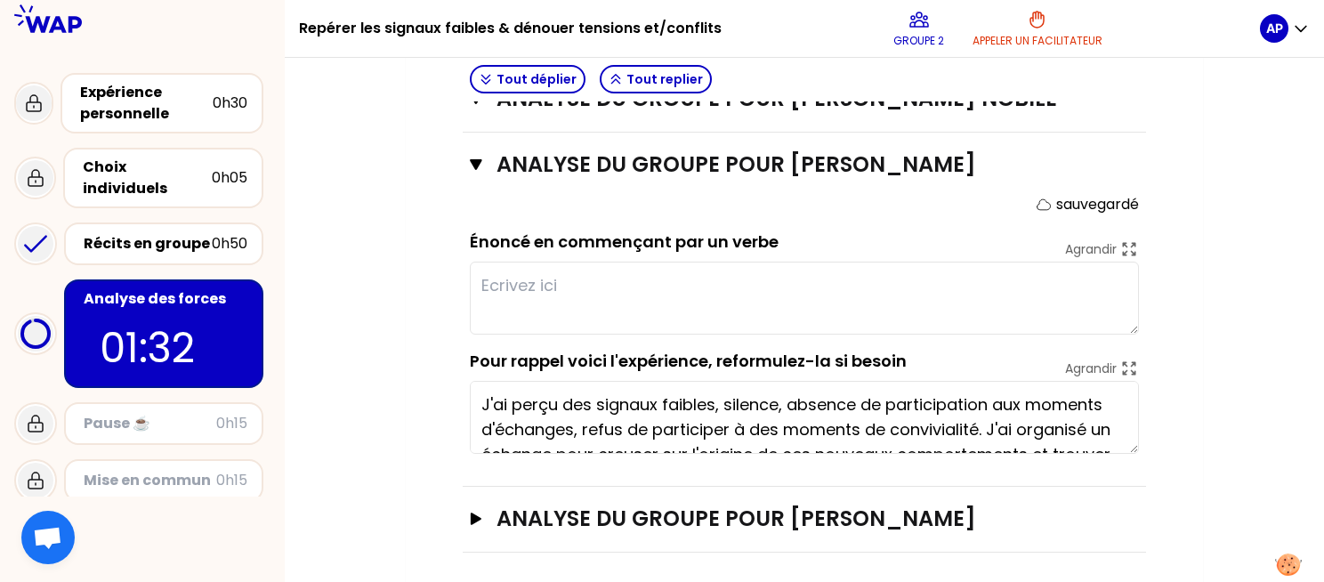
drag, startPoint x: 1139, startPoint y: 386, endPoint x: 1133, endPoint y: 399, distance: 13.5
click at [1133, 399] on div "ANALYSE DU GROUPE POUR [PERSON_NAME] sauvegardé Énoncé en commençant par un ver…" at bounding box center [804, 310] width 683 height 354
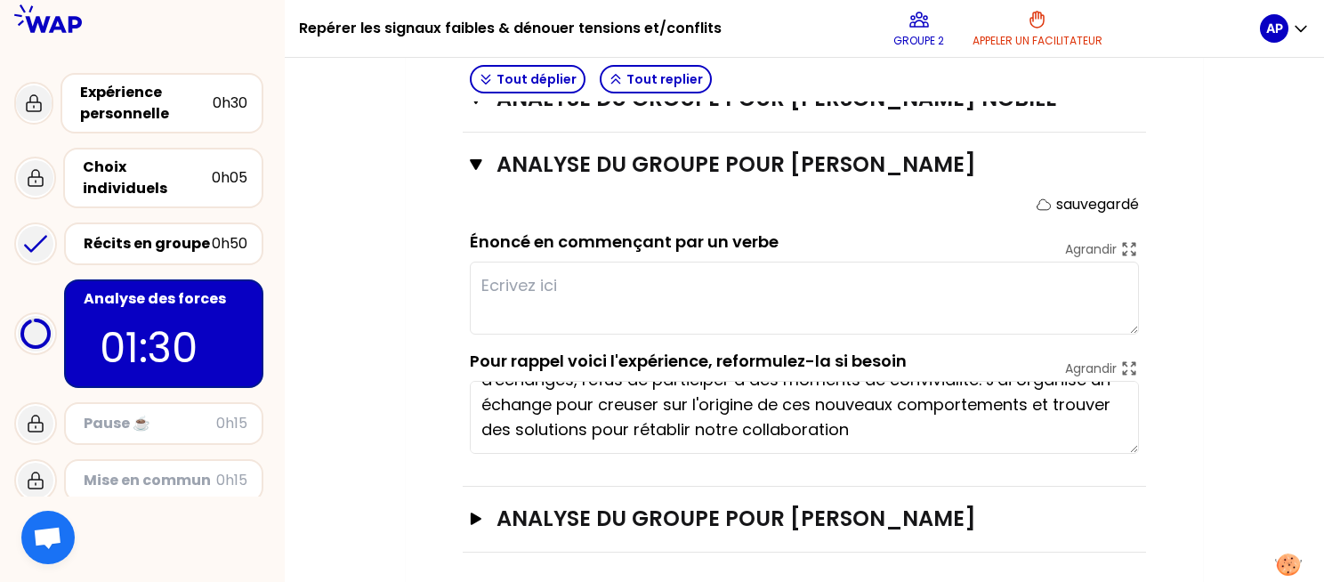
scroll to position [0, 0]
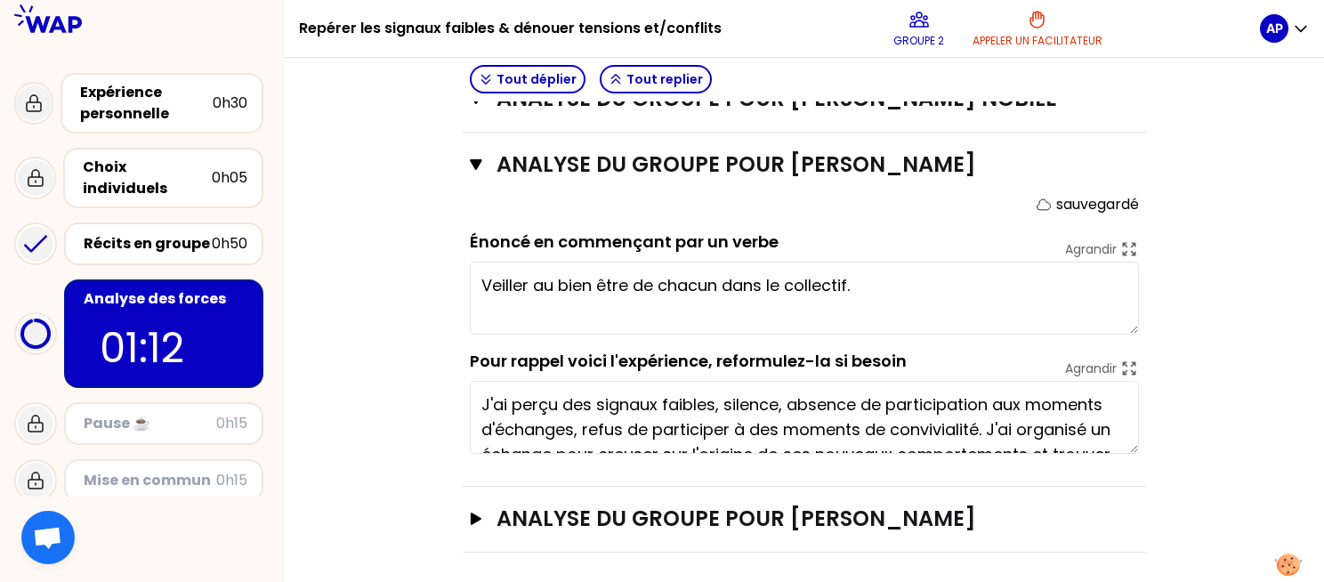
type textarea "Veiller au bien être de chacun dans le collectif."
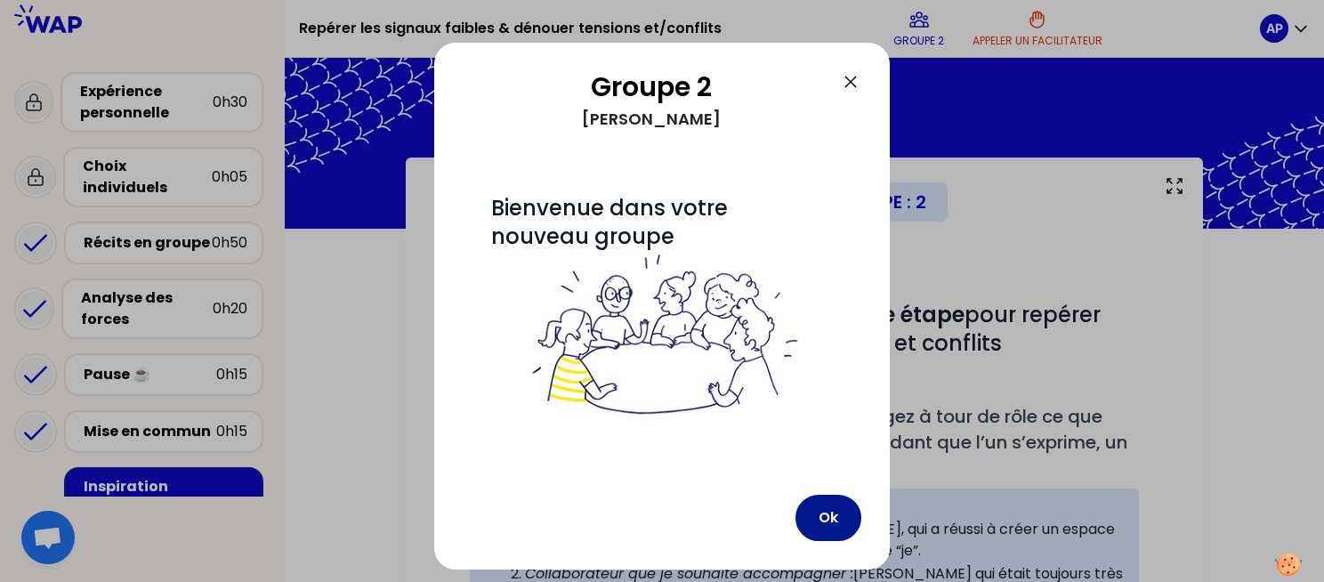
click at [833, 511] on button "Ok" at bounding box center [828, 518] width 66 height 46
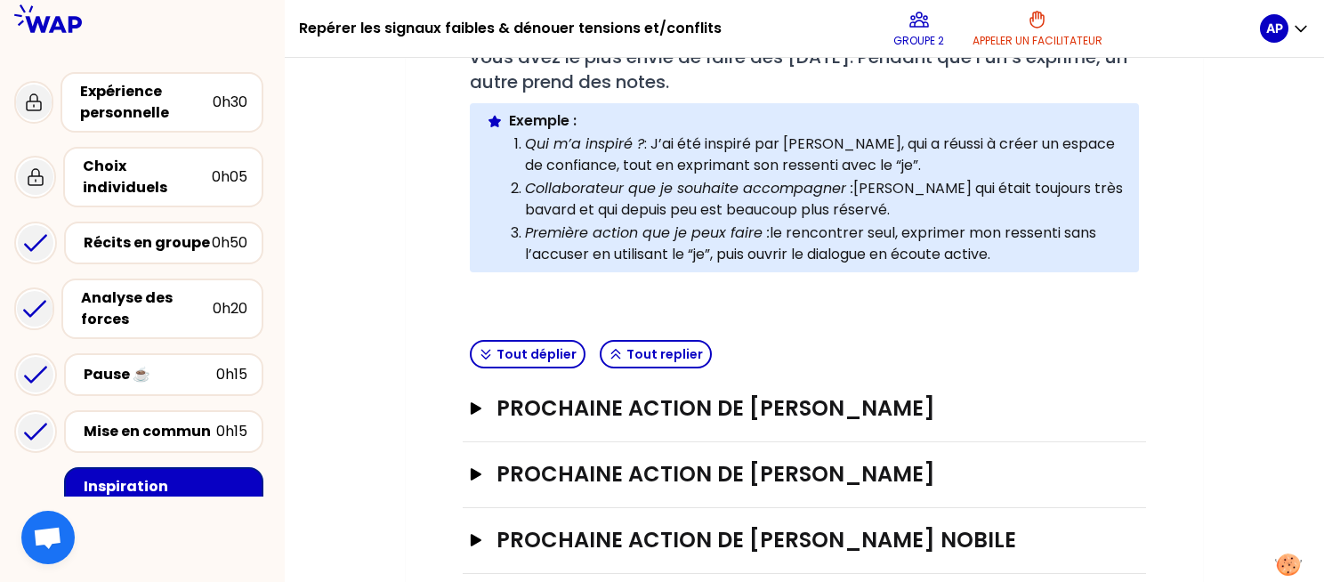
scroll to position [408, 0]
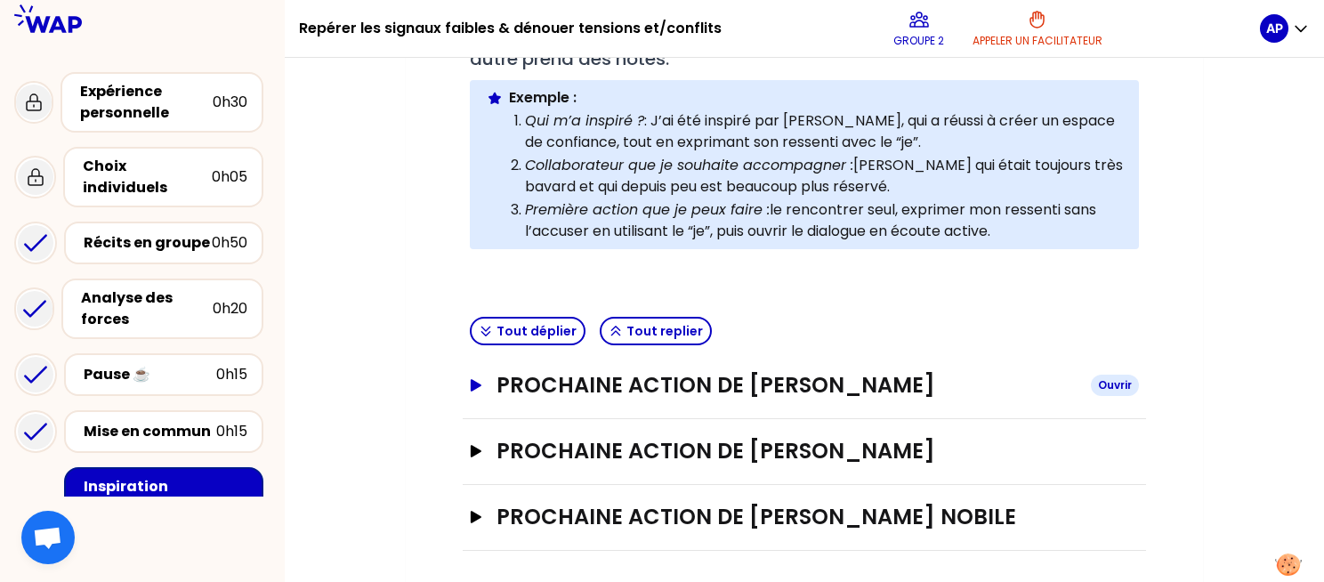
click at [483, 383] on button "Prochaine action de [PERSON_NAME]" at bounding box center [804, 385] width 669 height 28
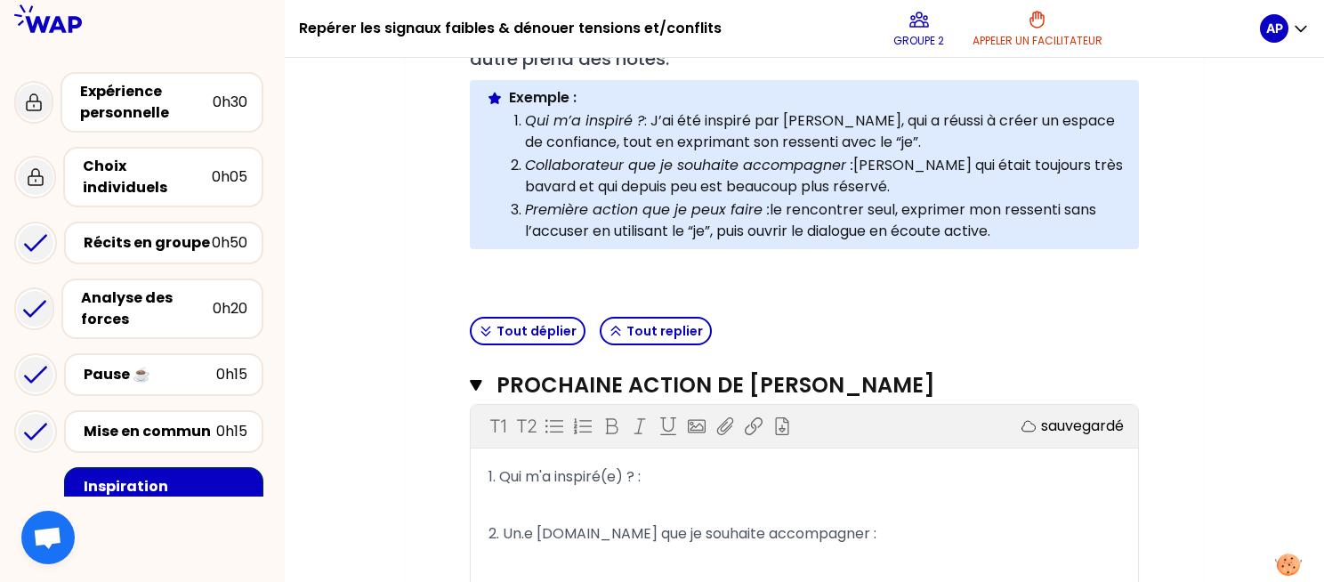
click at [662, 476] on p "1. Qui m'a inspiré(e) ? :" at bounding box center [804, 477] width 632 height 28
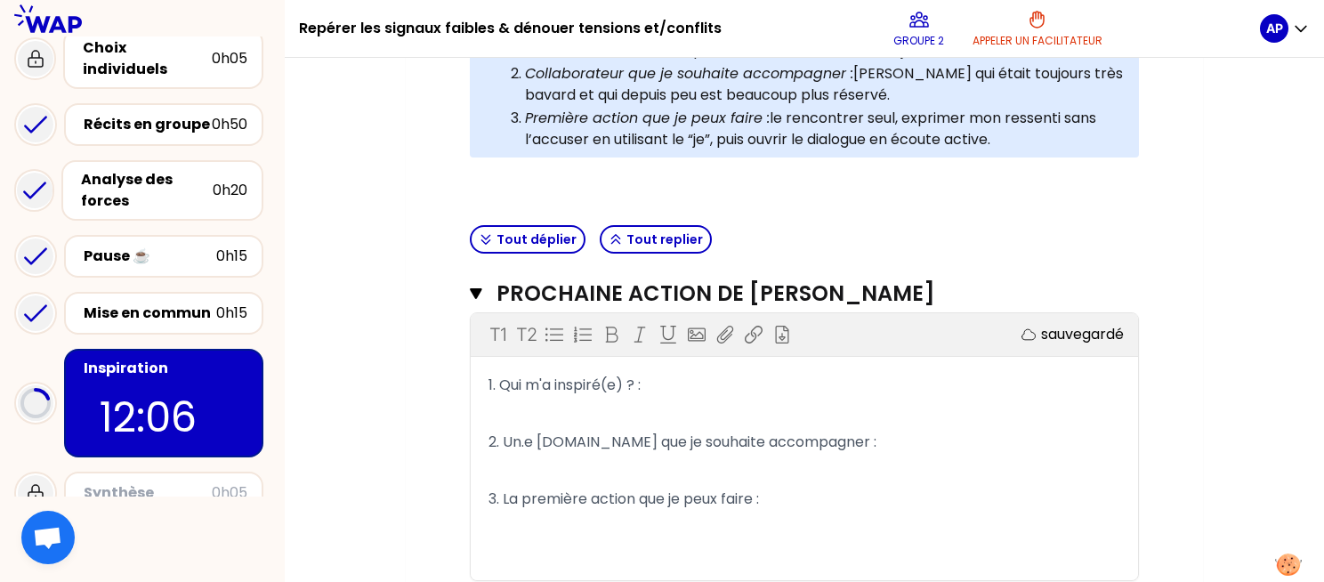
scroll to position [511, 0]
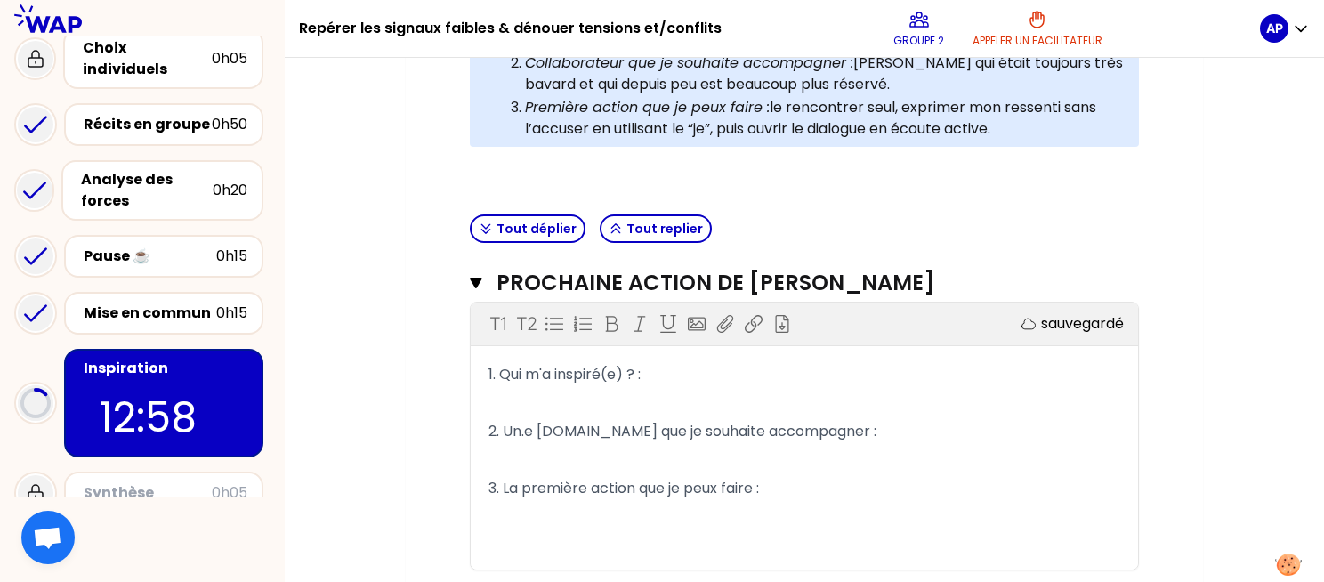
click at [700, 389] on p "﻿" at bounding box center [804, 403] width 632 height 28
click at [681, 371] on p "1. Qui m'a inspiré(e) ? :" at bounding box center [804, 374] width 632 height 28
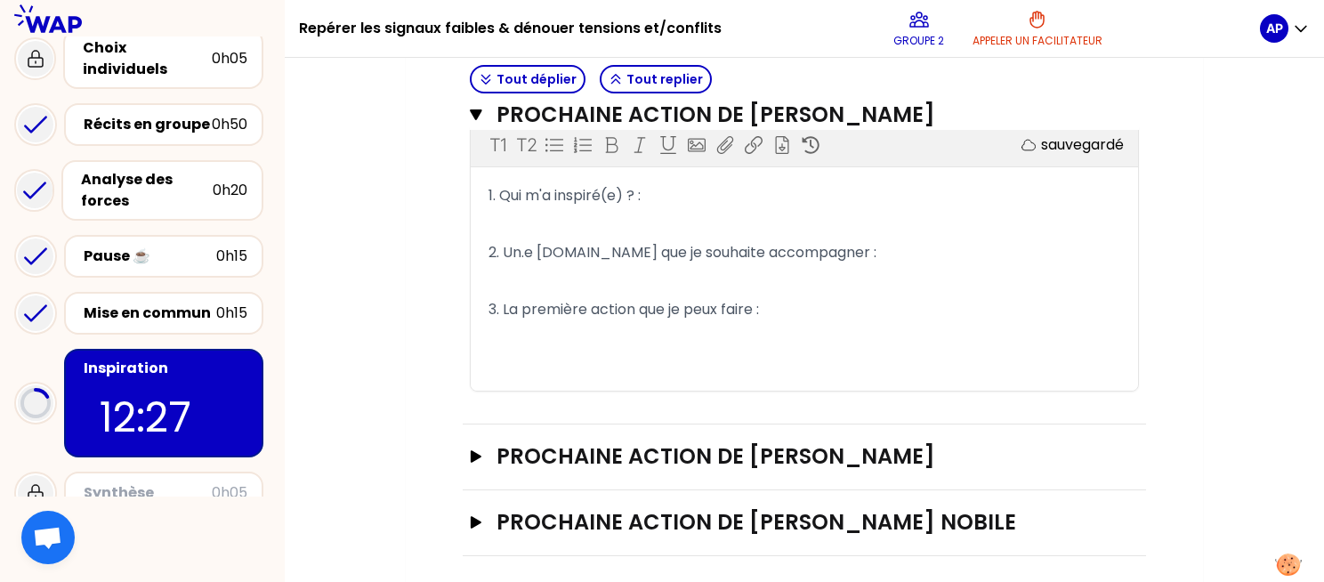
scroll to position [694, 0]
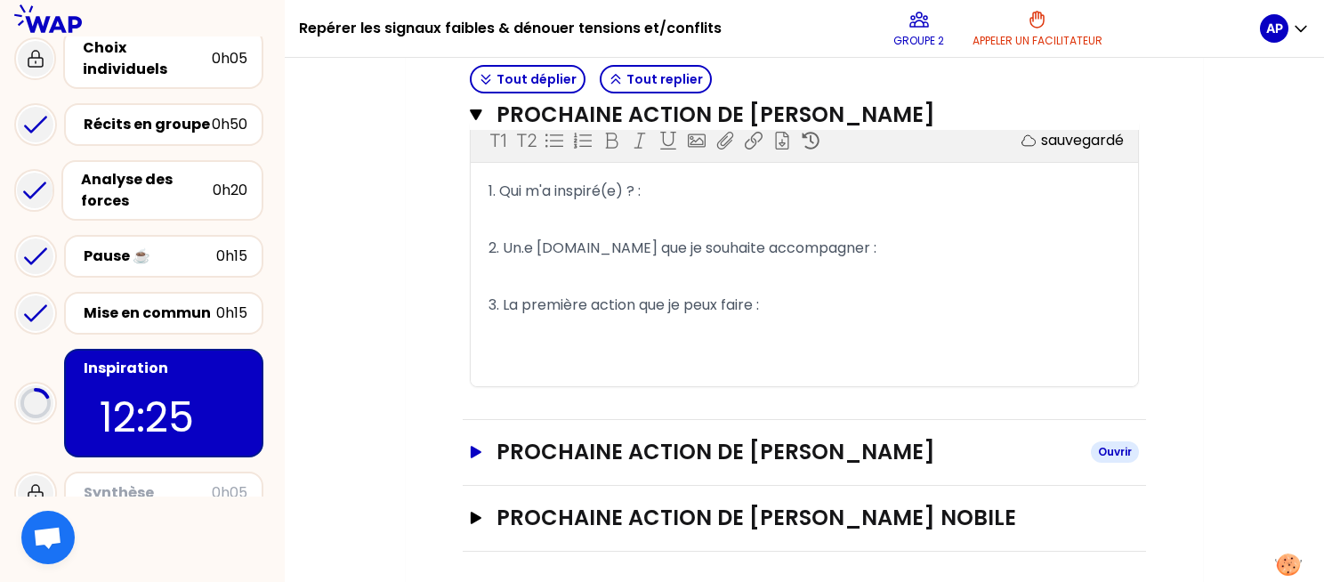
click at [473, 446] on icon "button" at bounding box center [476, 452] width 11 height 12
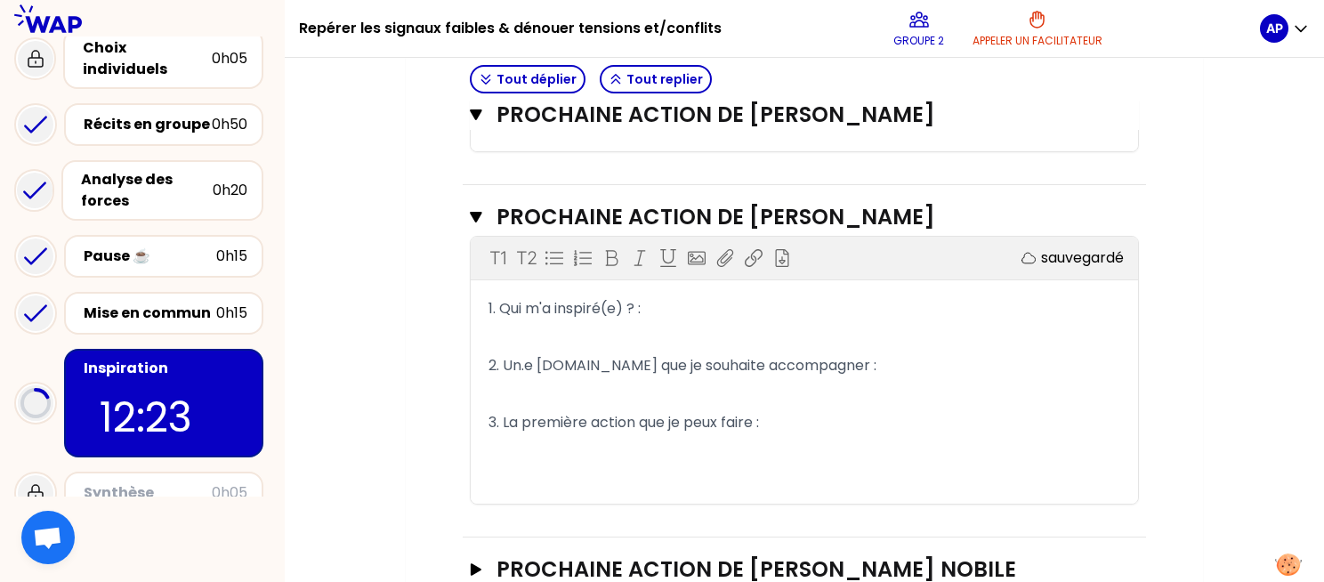
scroll to position [980, 0]
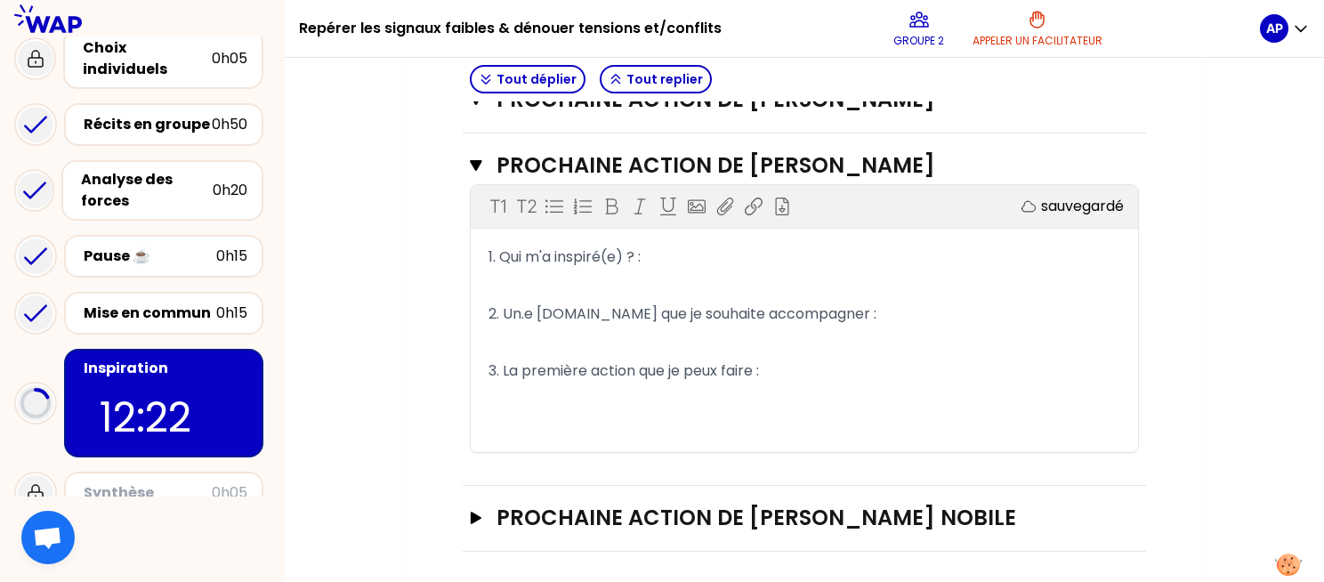
click at [707, 271] on p "﻿" at bounding box center [804, 285] width 632 height 28
click at [691, 264] on p "1. Qui m'a inspiré(e) ? :" at bounding box center [804, 257] width 632 height 28
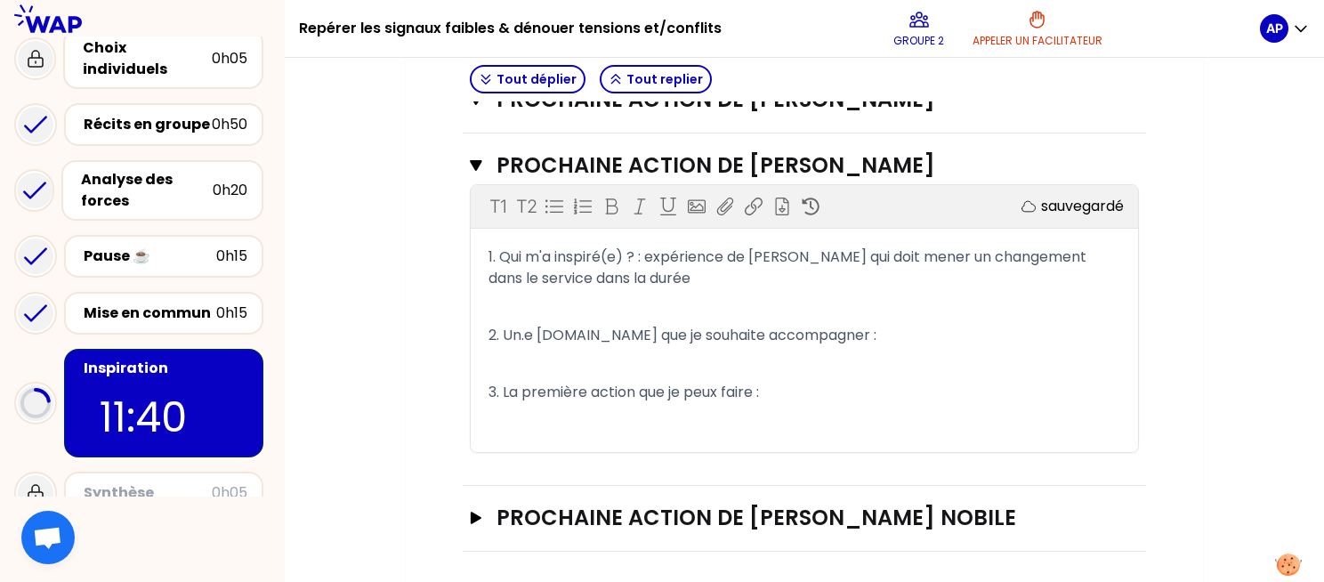
click at [910, 330] on p "2. Un.e [DOMAIN_NAME] que je souhaite accompagner :" at bounding box center [804, 335] width 632 height 28
click at [471, 504] on button "Prochaine action de [PERSON_NAME] nobile [PERSON_NAME]" at bounding box center [804, 517] width 669 height 28
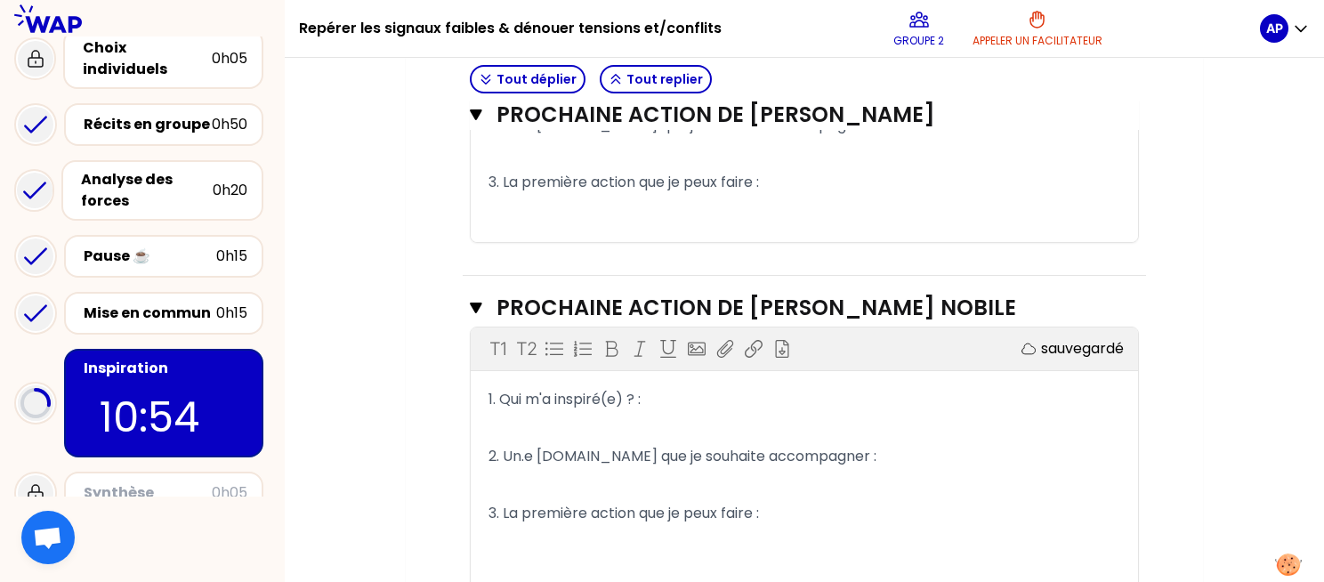
scroll to position [1264, 0]
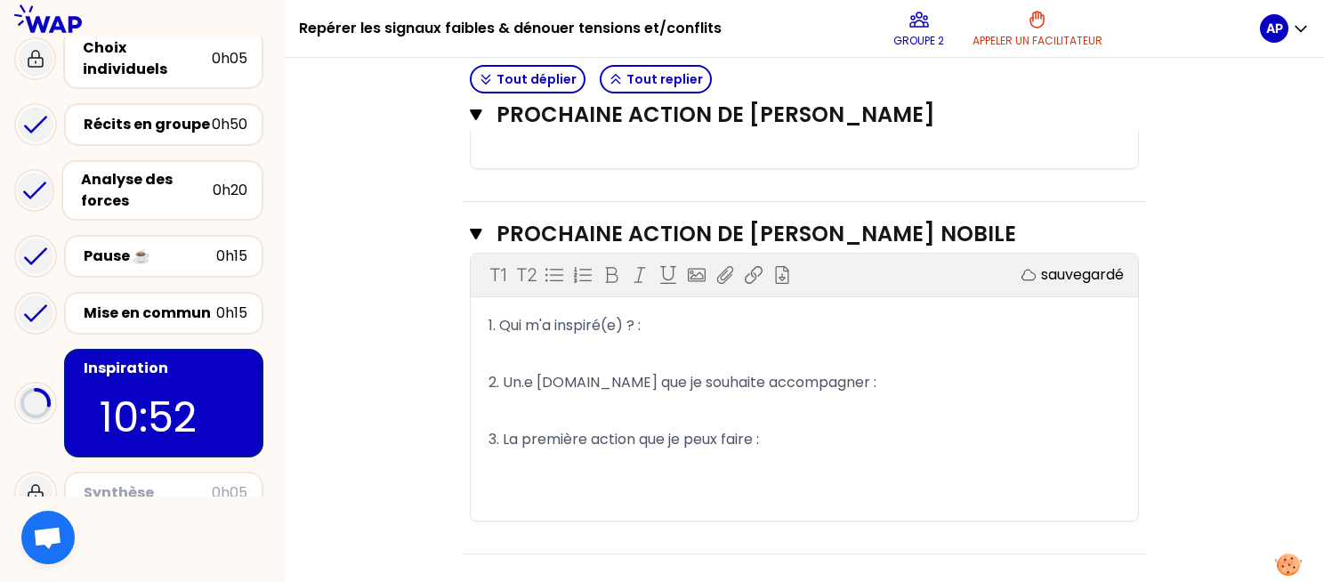
click at [708, 324] on p "1. Qui m'a inspiré(e) ? :" at bounding box center [804, 325] width 632 height 28
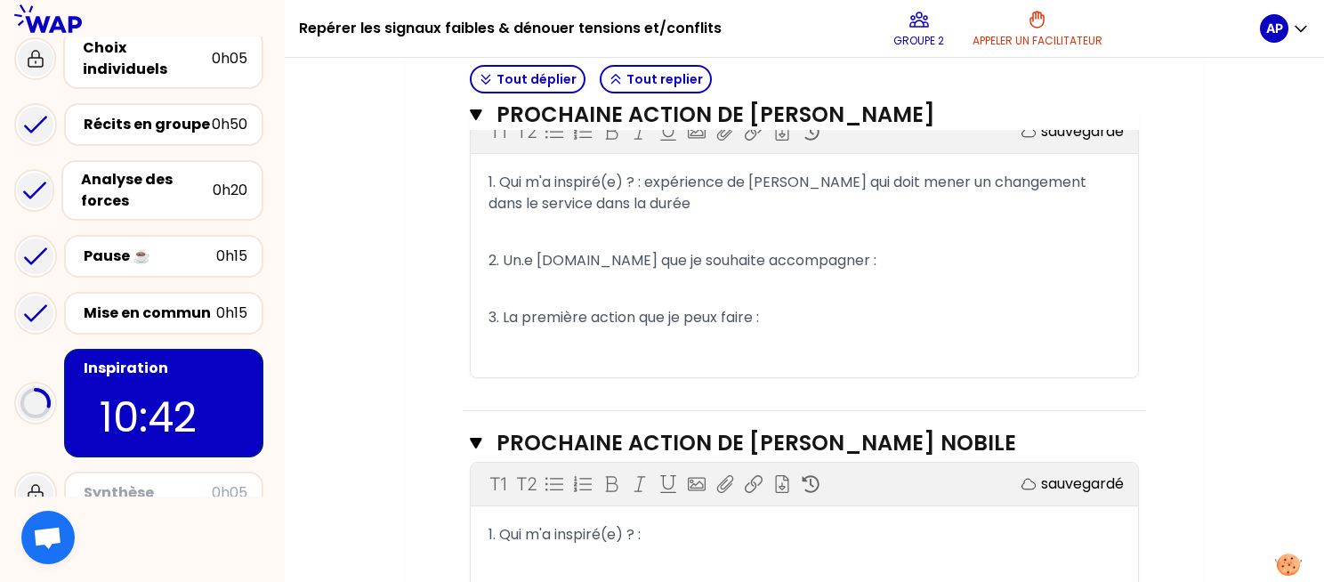
scroll to position [982, 0]
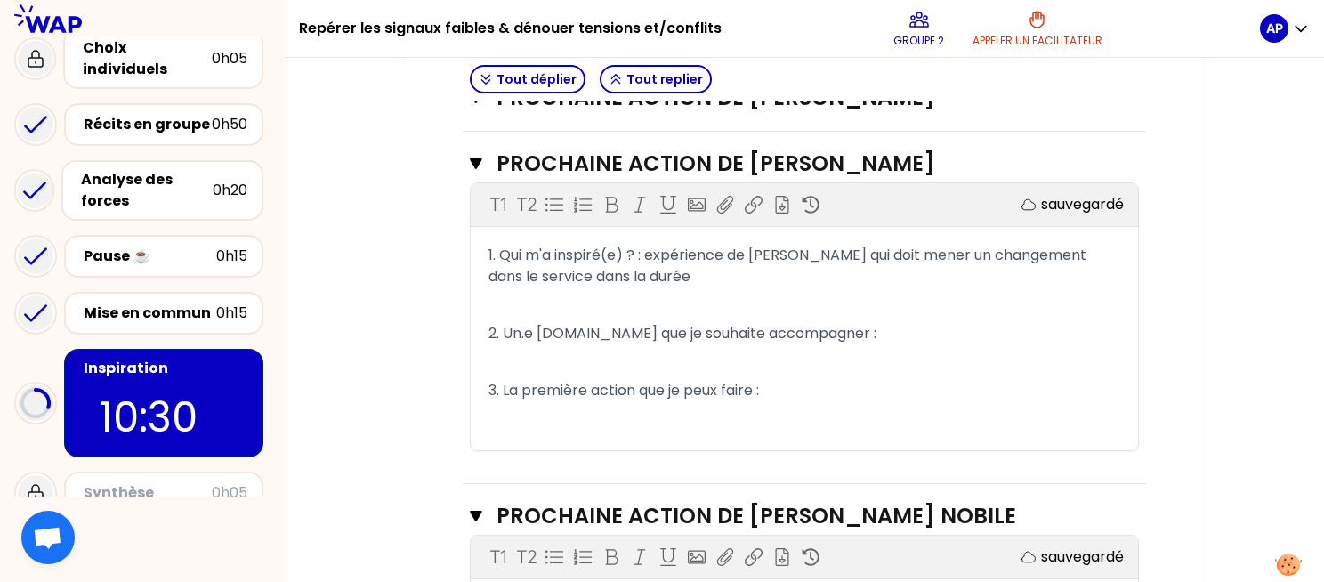
click at [910, 333] on p "2. Un.e [DOMAIN_NAME] que je souhaite accompagner :" at bounding box center [804, 333] width 632 height 28
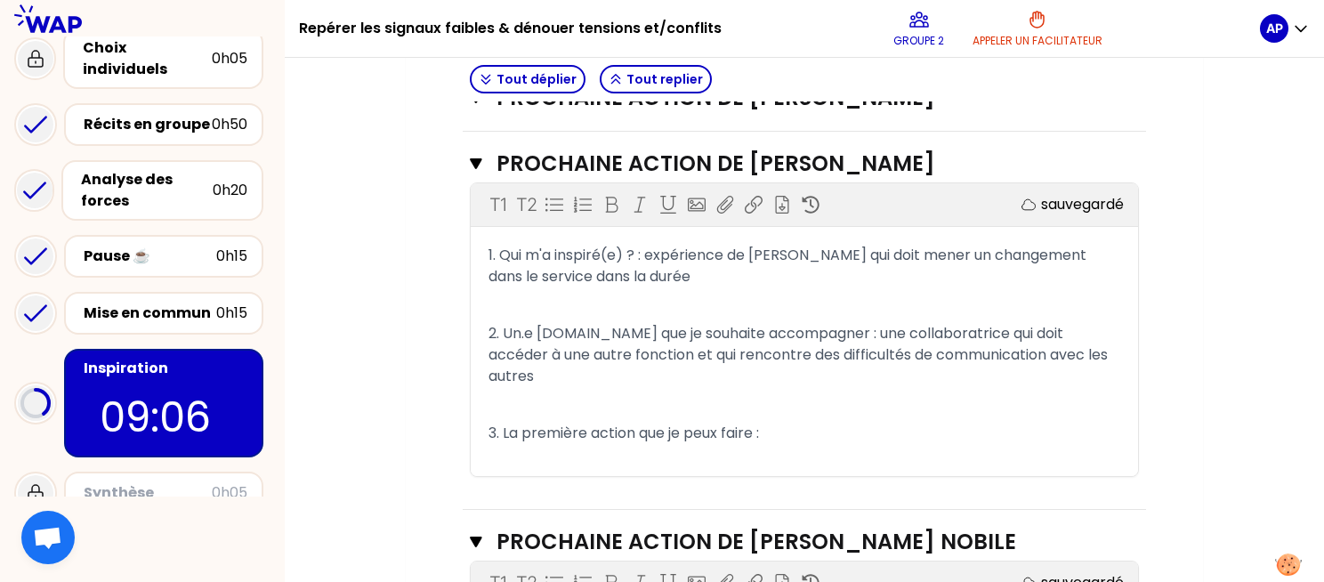
click at [808, 419] on p "3. La première action que je peux faire :" at bounding box center [804, 433] width 632 height 28
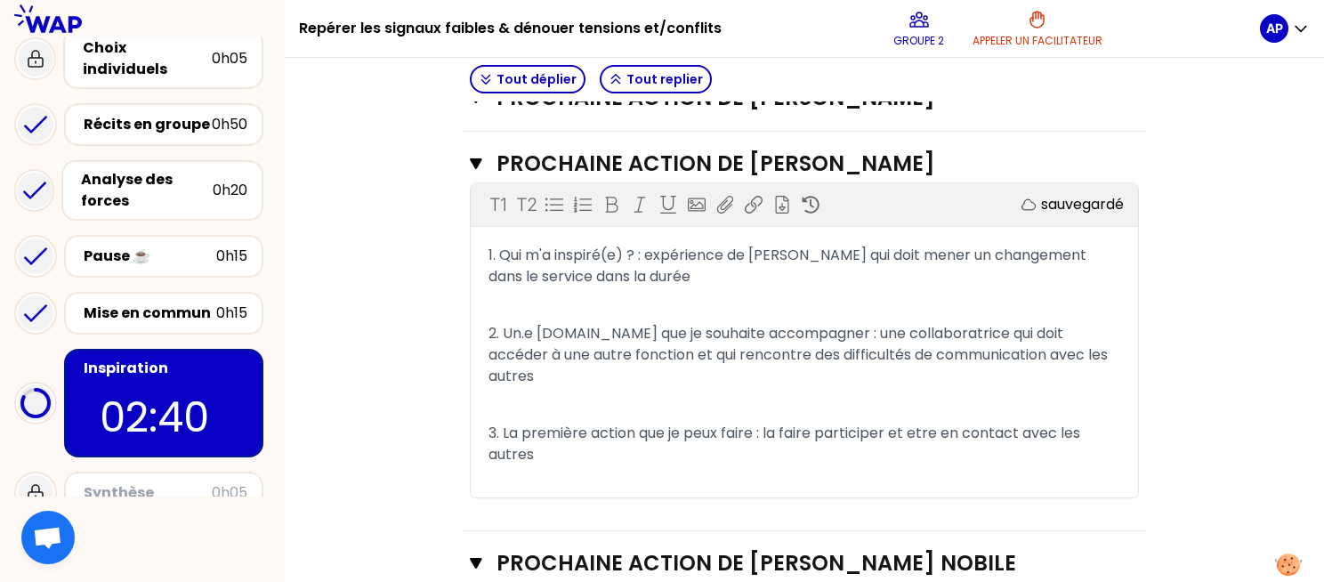
click at [918, 429] on span "3. La première action que je peux faire : la faire participer et etre en contac…" at bounding box center [785, 444] width 595 height 42
drag, startPoint x: 1309, startPoint y: 405, endPoint x: 1304, endPoint y: 472, distance: 67.8
click at [1304, 472] on div "Mon numéro de groupe : 2 Objectifs # Partagez à tour de rôle votre prochaine ét…" at bounding box center [804, 47] width 1039 height 1744
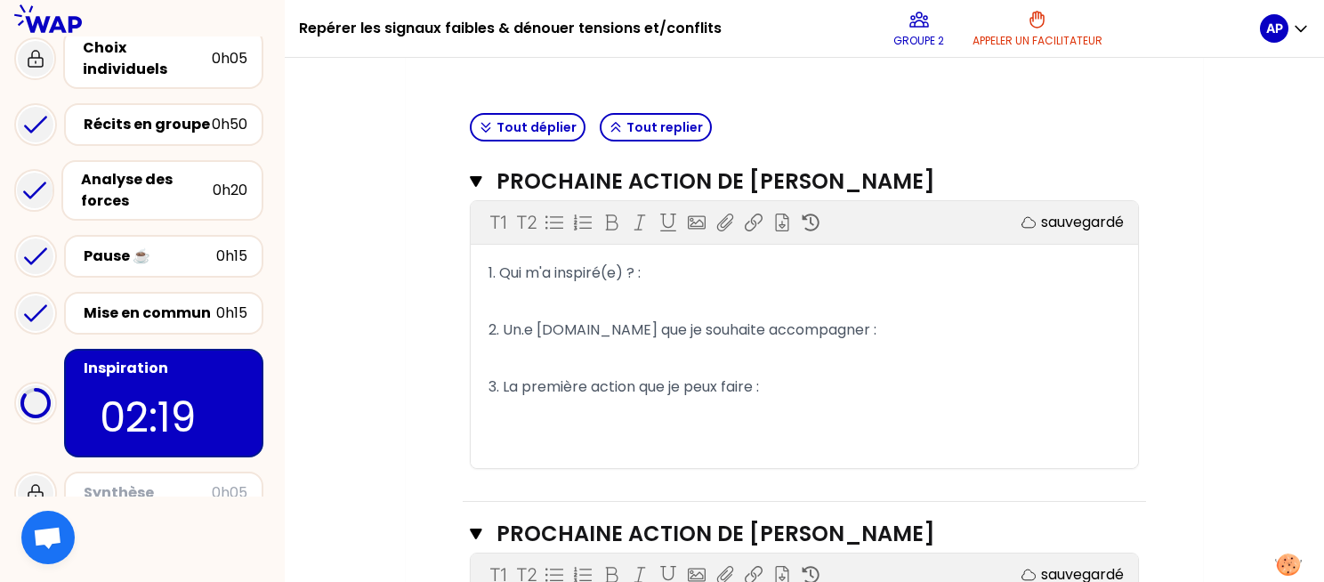
scroll to position [601, 0]
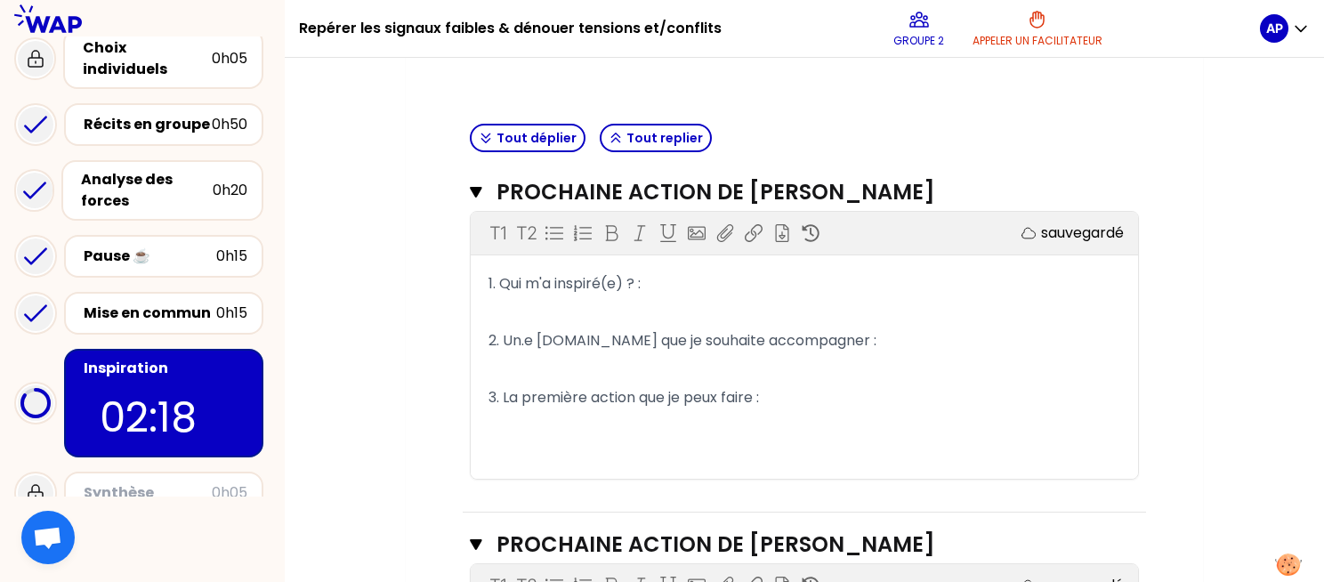
click at [729, 298] on p "﻿" at bounding box center [804, 312] width 632 height 28
click at [670, 284] on p "1. Qui m'a inspiré(e) ? :" at bounding box center [804, 284] width 632 height 28
click at [914, 344] on p "2. Un.e [DOMAIN_NAME] que je souhaite accompagner :" at bounding box center [804, 340] width 632 height 28
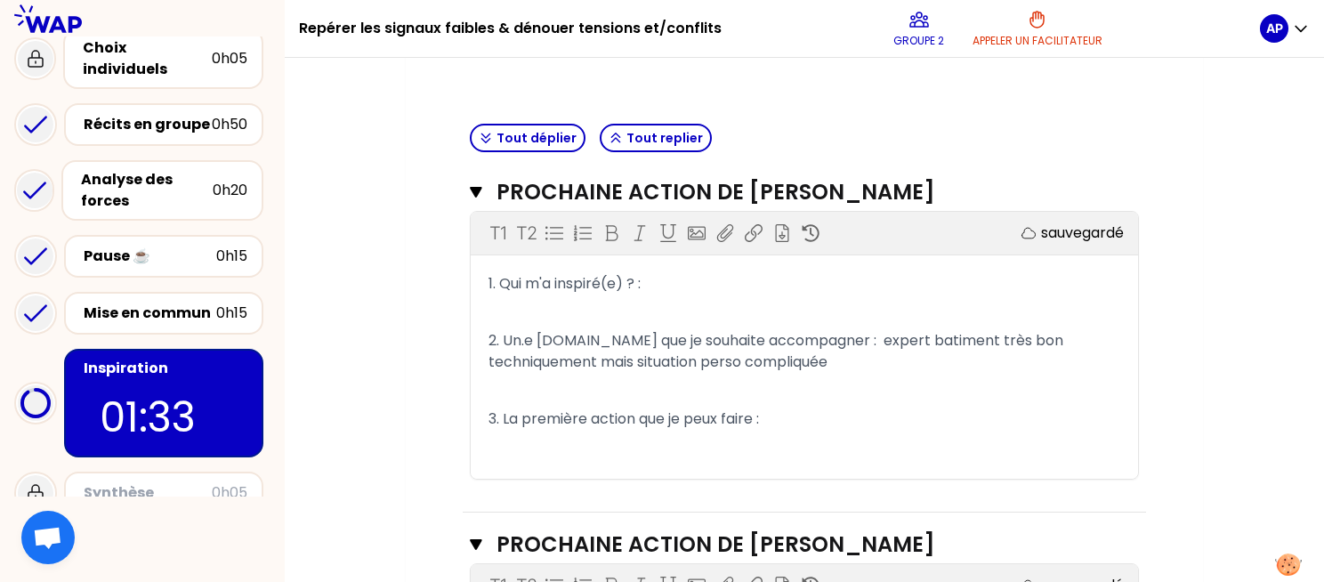
click at [803, 423] on p "3. La première action que je peux faire :" at bounding box center [804, 419] width 632 height 28
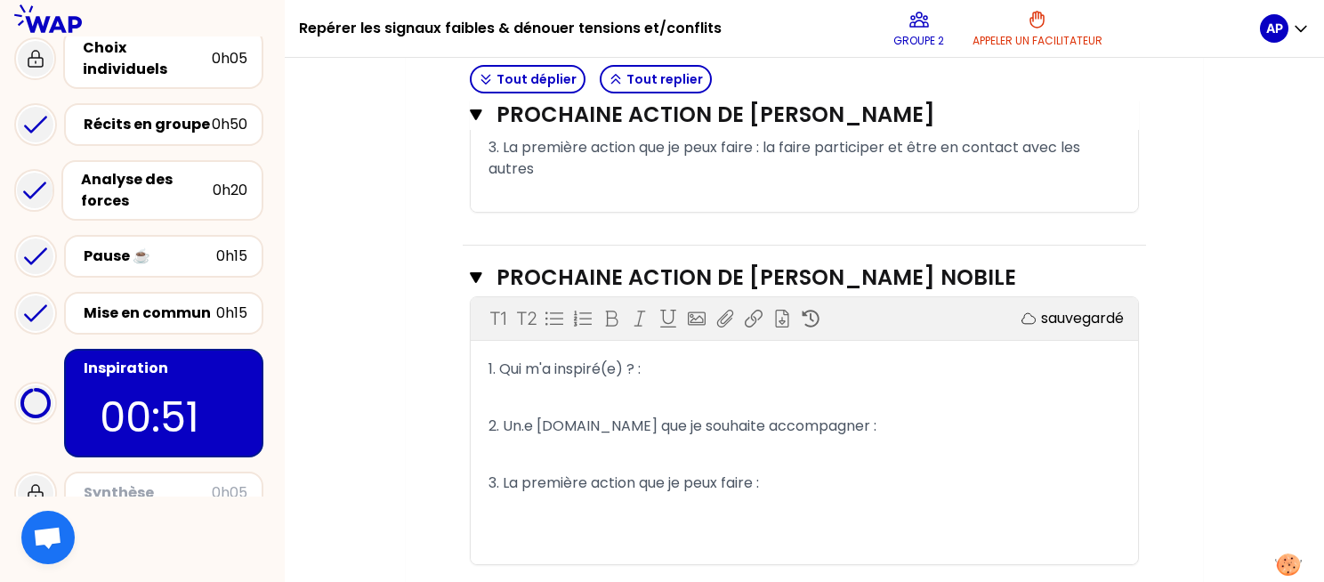
scroll to position [1270, 0]
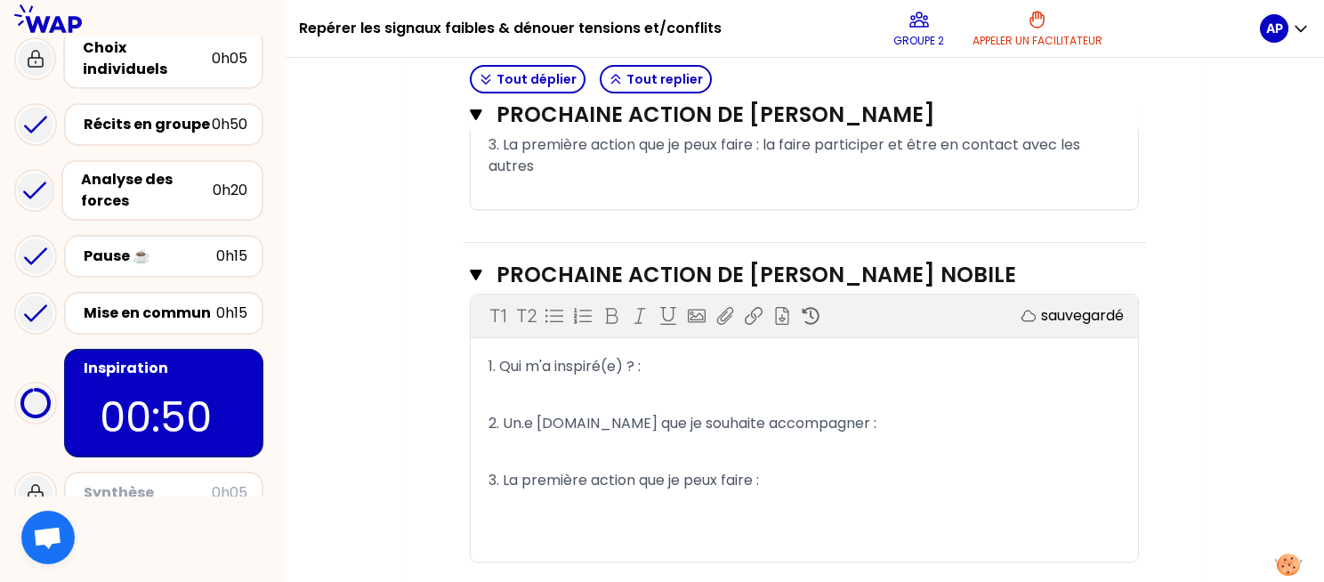
click at [751, 370] on p "1. Qui m'a inspiré(e) ? :" at bounding box center [804, 366] width 632 height 28
click at [914, 416] on p "2. Un.e [DOMAIN_NAME] que je souhaite accompagner :" at bounding box center [804, 423] width 632 height 28
click at [722, 357] on p "1. Qui m'a inspiré(e) ? :" at bounding box center [804, 366] width 632 height 28
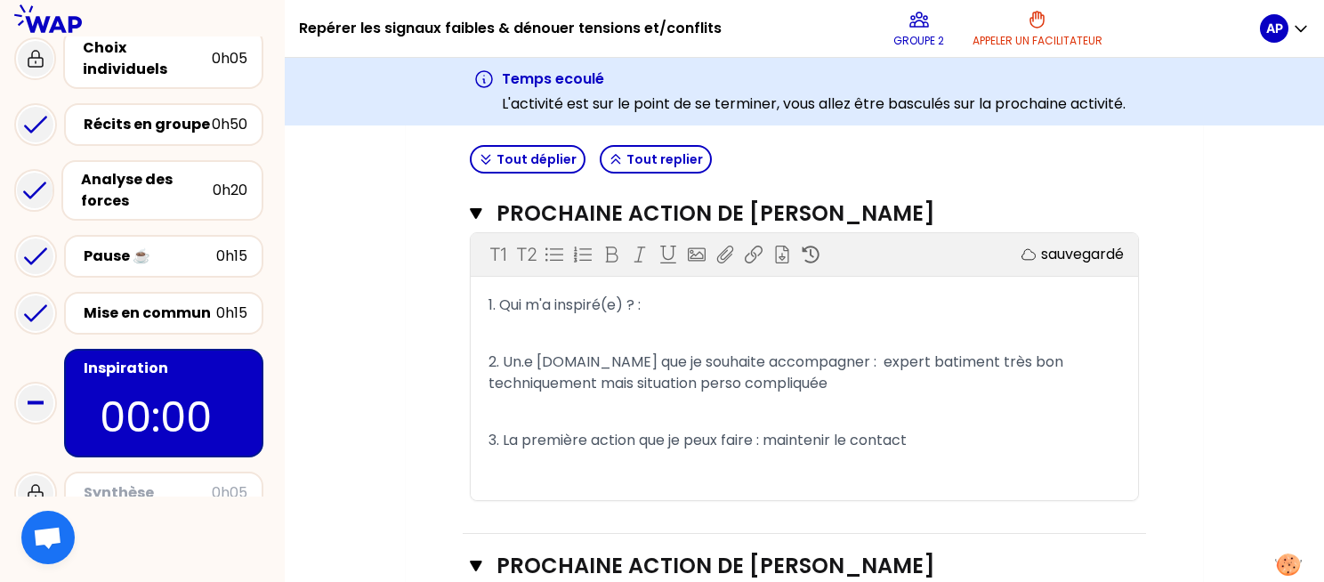
scroll to position [610, 0]
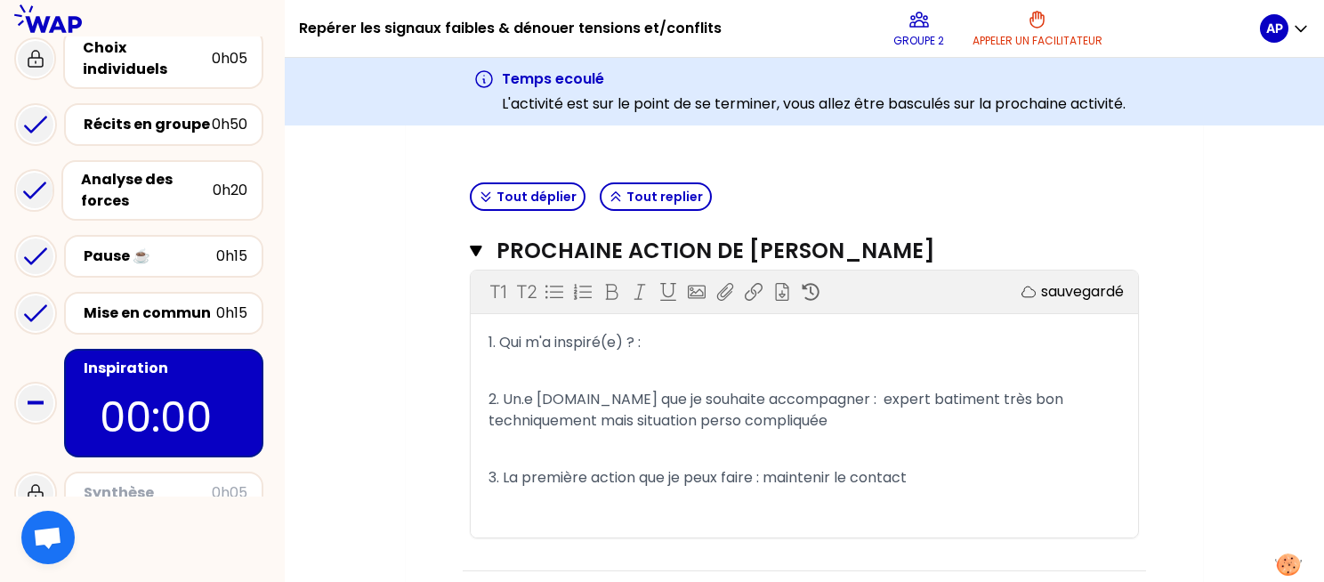
click at [690, 349] on p "1. Qui m'a inspiré(e) ? :" at bounding box center [804, 342] width 632 height 28
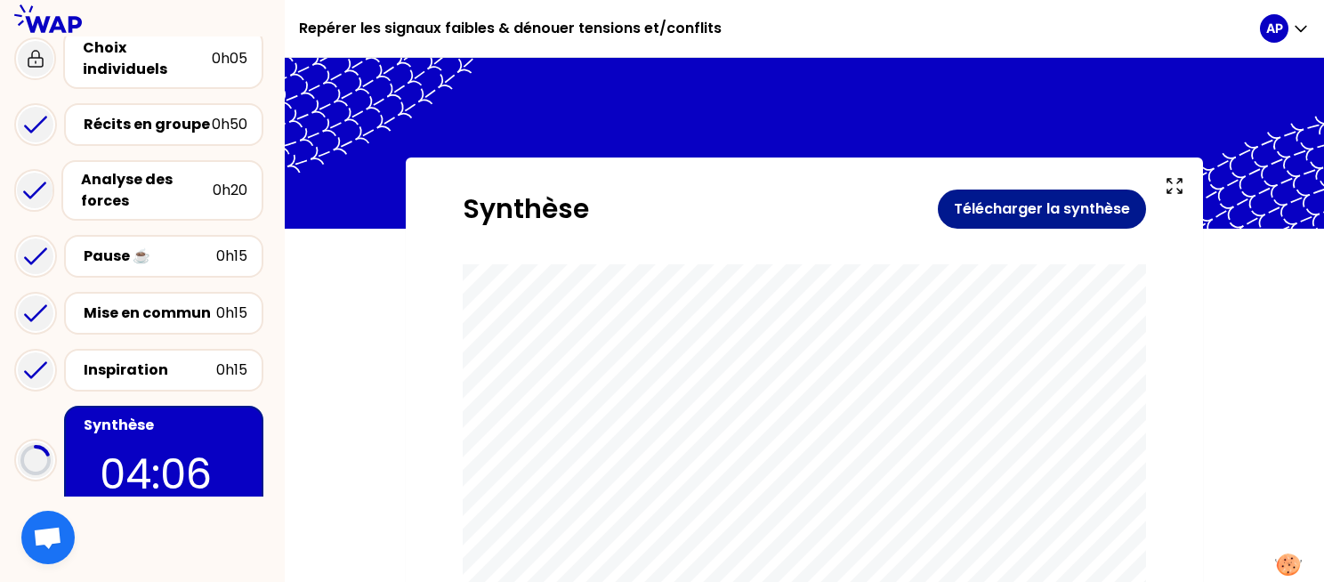
click at [1024, 197] on button "Télécharger la synthèse" at bounding box center [1042, 208] width 208 height 39
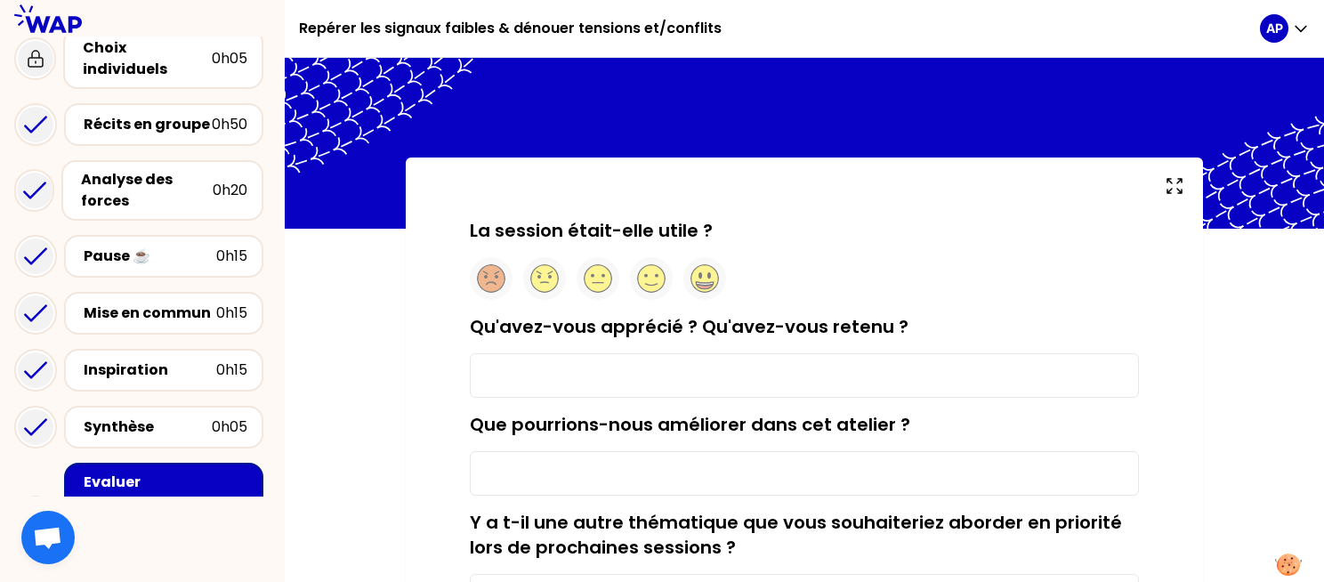
click at [807, 384] on input "Qu'avez-vous apprécié ? Qu'avez-vous retenu ?" at bounding box center [804, 375] width 669 height 44
type input "le partage entre pairs"
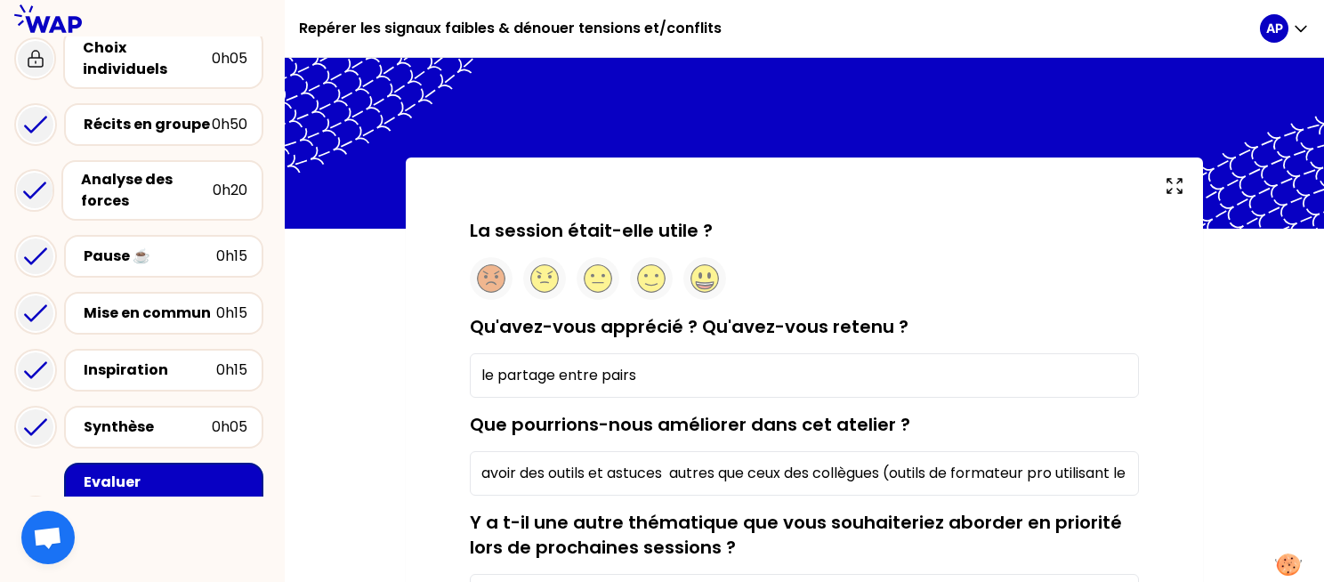
click at [834, 479] on input "avoir des outils et astuces autres que ceux des collègues (outils de formateur …" at bounding box center [804, 473] width 669 height 44
click at [1075, 480] on input "avoir des outils et astuces autres que ceux des collègues (outils de formateur …" at bounding box center [804, 473] width 669 height 44
drag, startPoint x: 865, startPoint y: 473, endPoint x: 1146, endPoint y: 464, distance: 281.2
click at [1146, 464] on div "La session était-elle utile ? Qu'avez-vous apprécié ? Qu'avez-vous retenu ? le …" at bounding box center [804, 528] width 726 height 621
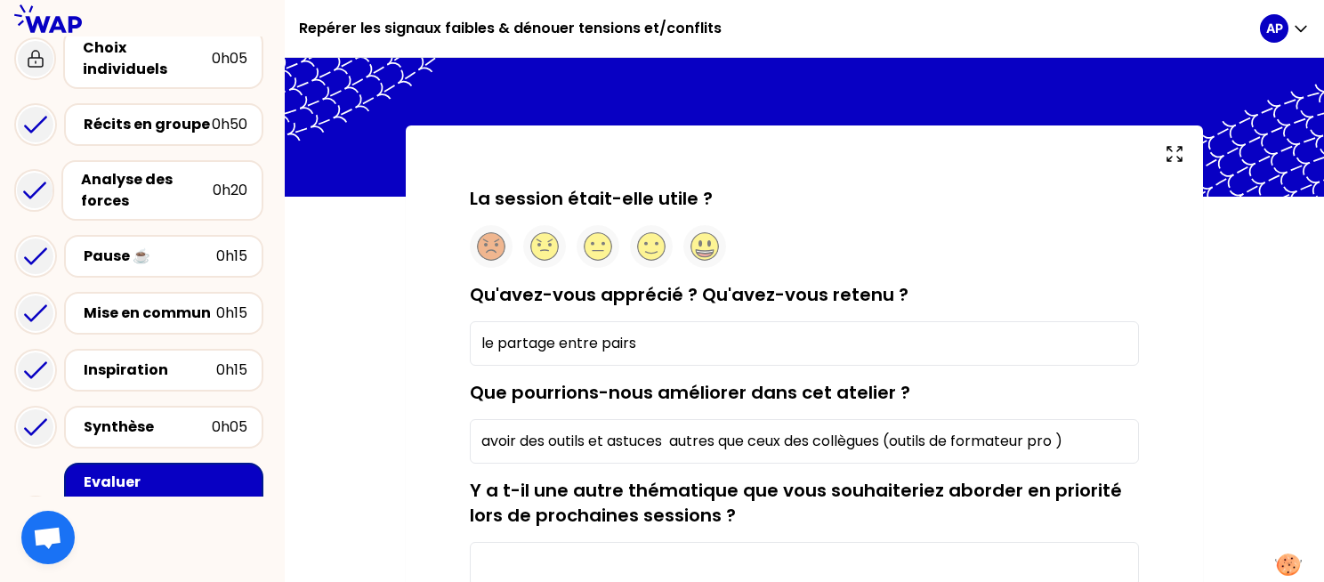
scroll to position [36, 0]
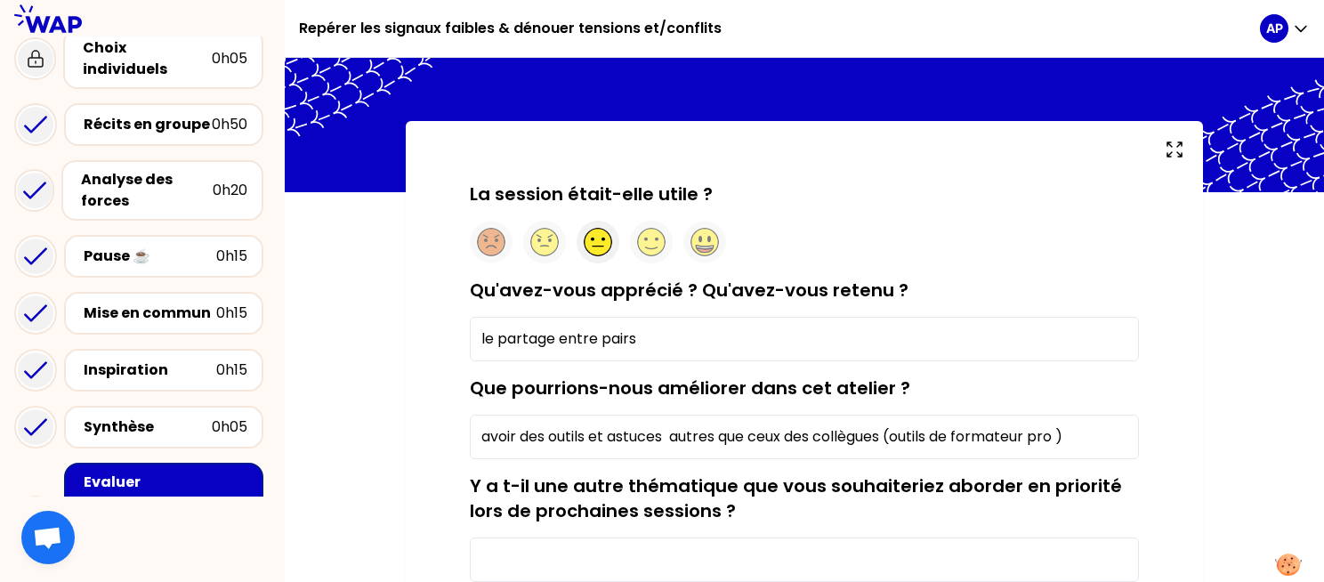
type input "avoir des outils et astuces autres que ceux des collègues (outils de formateur …"
click at [598, 251] on icon at bounding box center [598, 243] width 28 height 28
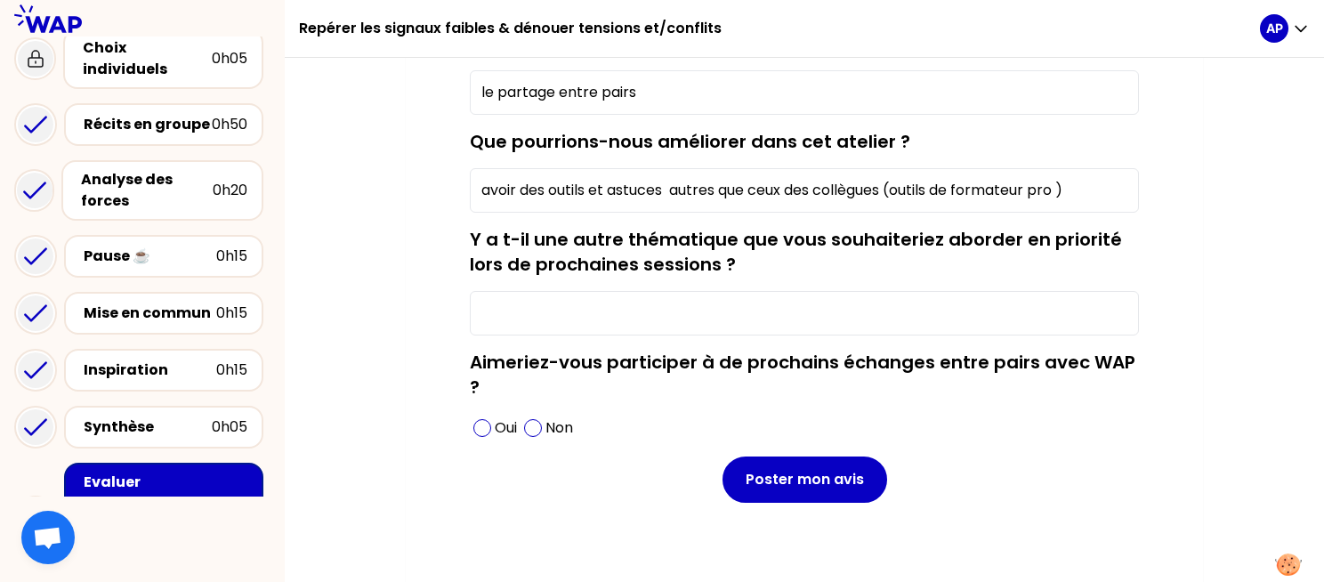
scroll to position [288, 0]
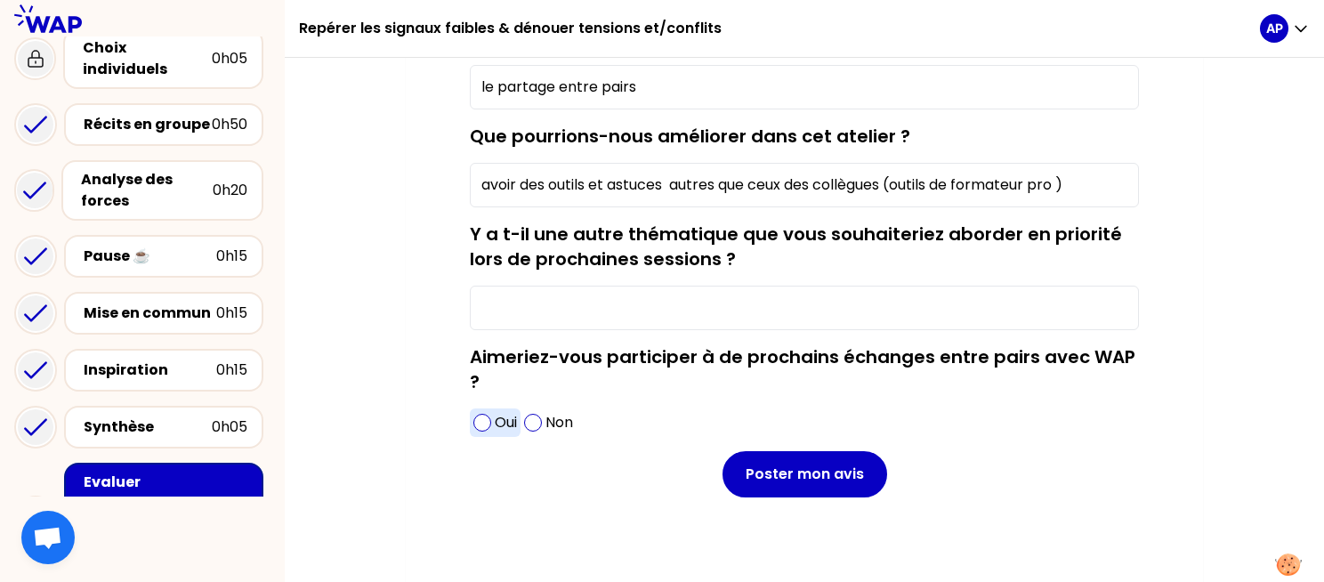
click at [480, 428] on span at bounding box center [482, 423] width 18 height 18
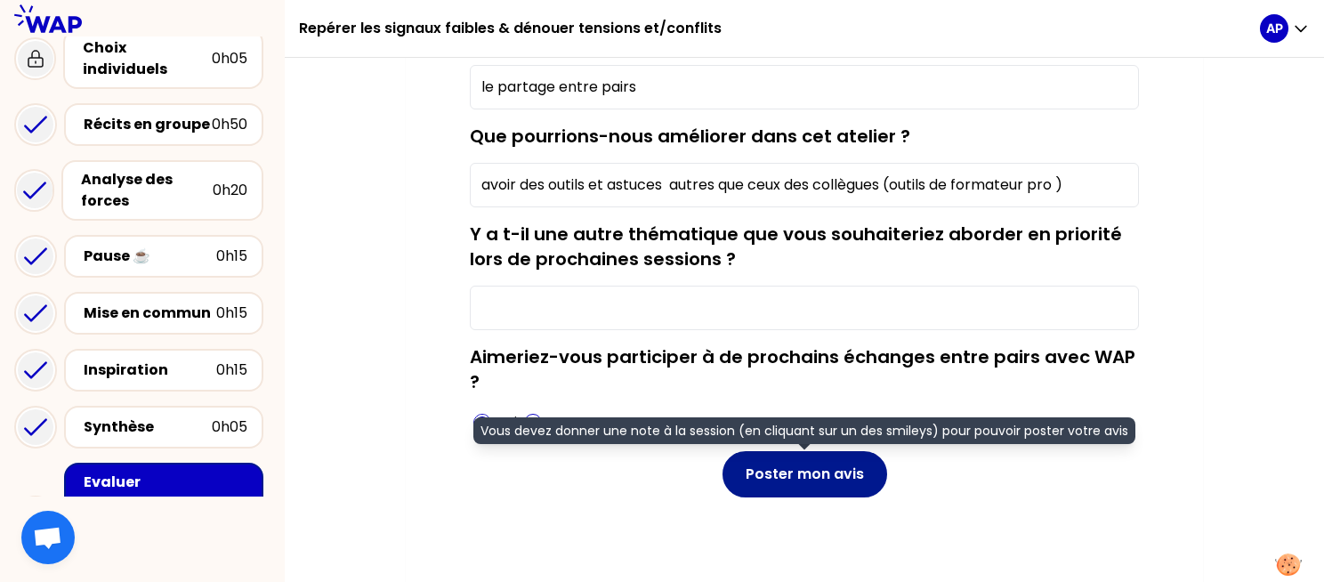
click at [768, 476] on button "Poster mon avis" at bounding box center [804, 474] width 165 height 46
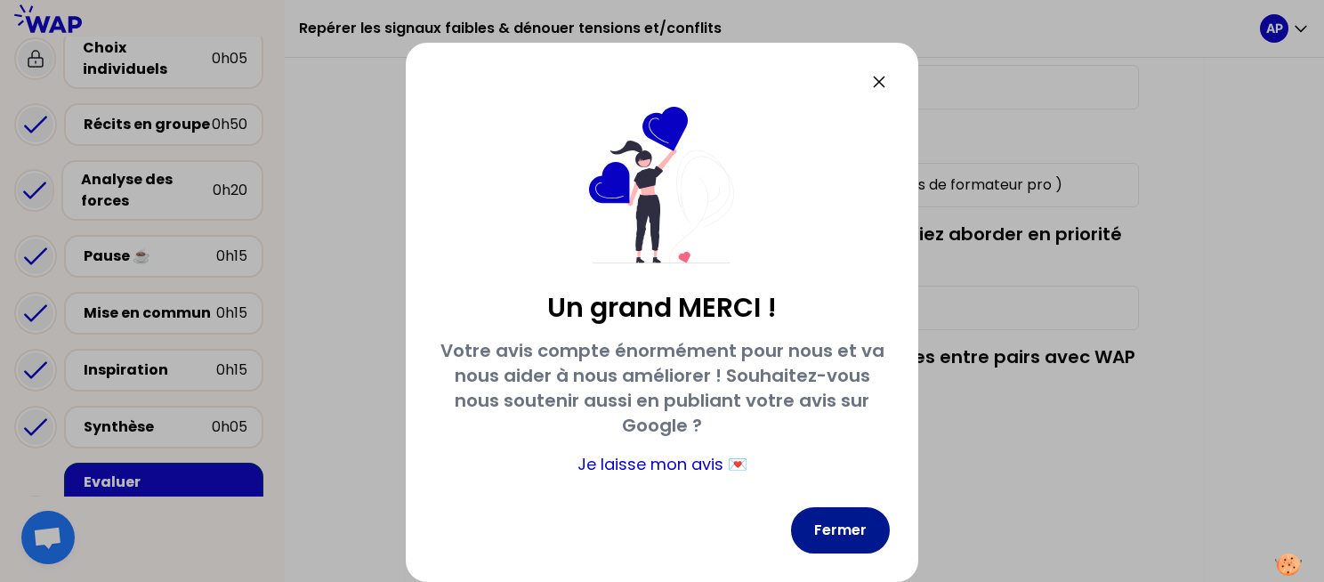
click at [849, 535] on button "Fermer" at bounding box center [840, 530] width 99 height 46
